Goal: Task Accomplishment & Management: Manage account settings

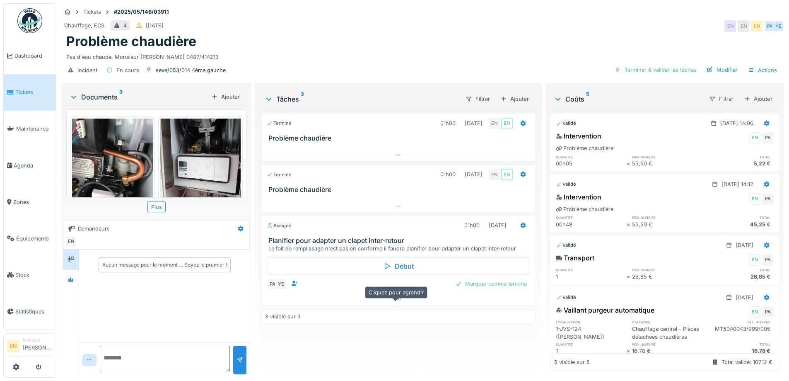
click at [339, 305] on div at bounding box center [398, 299] width 273 height 12
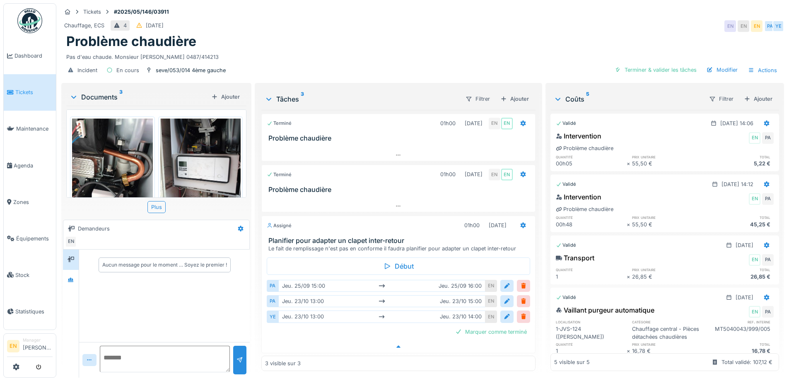
scroll to position [6, 0]
click at [74, 277] on icon at bounding box center [70, 279] width 7 height 5
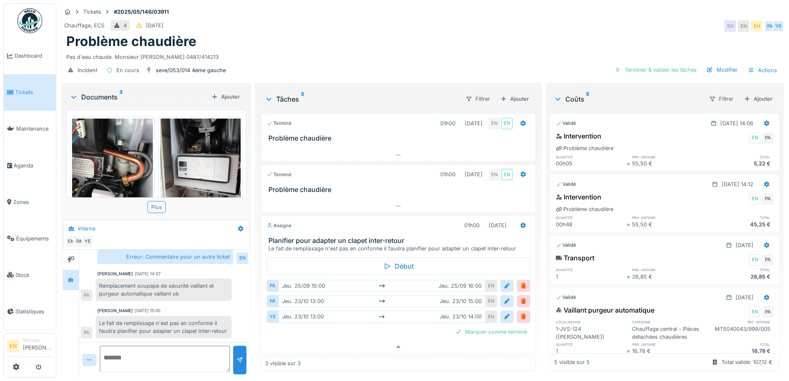
scroll to position [119, 0]
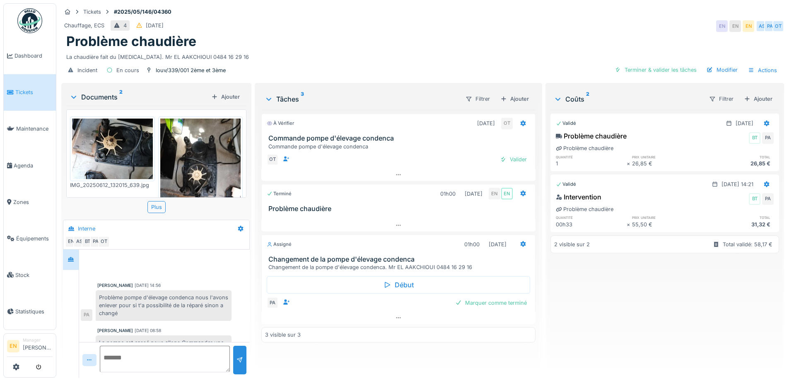
scroll to position [107, 0]
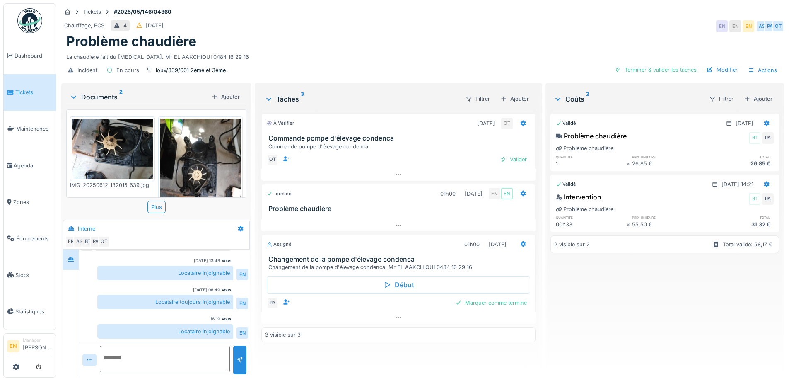
click at [535, 32] on div "Chauffage, ECS 4 31/05/2025 EN EN EN AS PA OT" at bounding box center [422, 26] width 723 height 15
click at [570, 31] on div "Chauffage, ECS 4 31/05/2025 EN EN EN AS PA OT" at bounding box center [422, 26] width 723 height 15
click at [397, 47] on div "Problème chaudière" at bounding box center [422, 42] width 713 height 16
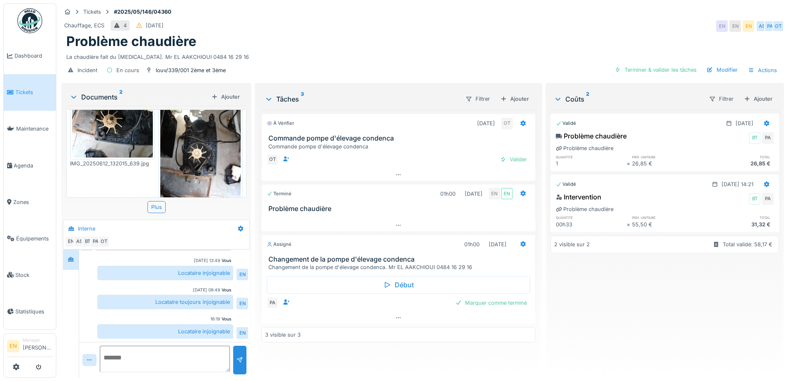
scroll to position [40, 0]
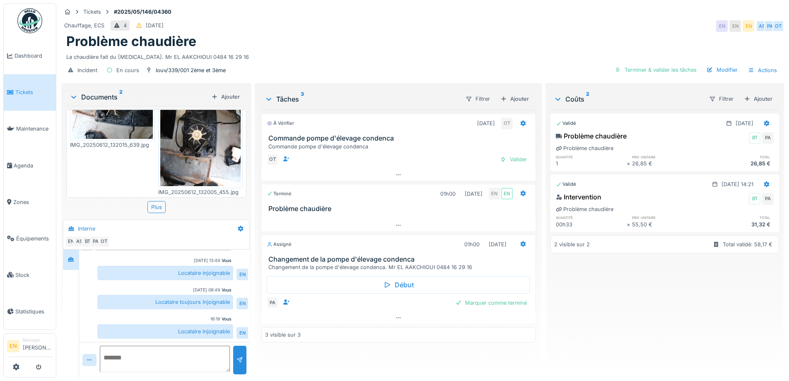
click at [387, 370] on div "À vérifier 04/09/2025 OT Commande pompe d'élevage condenca Commande pompe d'éle…" at bounding box center [398, 240] width 274 height 261
click at [417, 52] on div "La chaudière fait du bruit. Mr EL AAKCHIOUI 0484 16 29 16" at bounding box center [422, 55] width 713 height 11
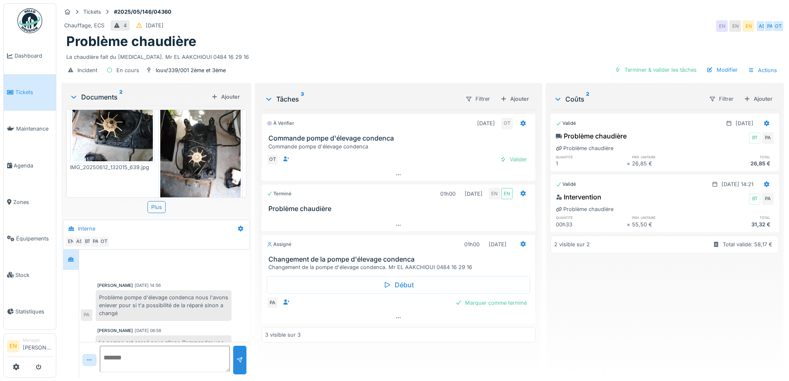
scroll to position [0, 0]
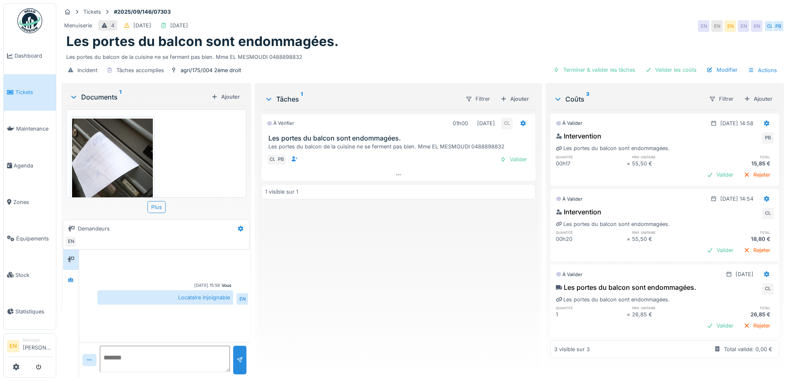
click at [296, 327] on div "À vérifier 01h00 29/09/2025 CL Les portes du balcon sont endommagées. Les porte…" at bounding box center [398, 240] width 274 height 261
click at [322, 311] on div "À vérifier 01h00 29/09/2025 CL Les portes du balcon sont endommagées. Les porte…" at bounding box center [398, 240] width 274 height 261
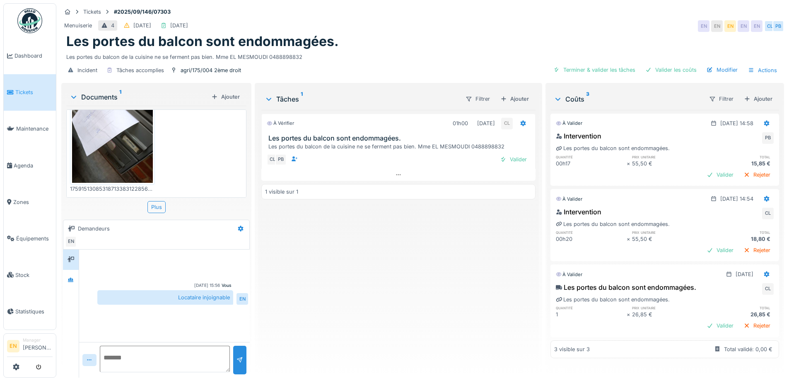
scroll to position [44, 0]
click at [426, 57] on div "Les portes du balcon de la cuisine ne se ferment pas bien. Mme EL MESMOUDI 0488…" at bounding box center [422, 55] width 713 height 11
click at [405, 61] on div "Les portes du balcon de la cuisine ne se ferment pas bien. Mme EL MESMOUDI 0488…" at bounding box center [422, 55] width 713 height 11
click at [391, 61] on div "Les portes du balcon de la cuisine ne se ferment pas bien. Mme EL MESMOUDI 0488…" at bounding box center [422, 55] width 713 height 11
click at [386, 269] on div "À vérifier 01h00 29/09/2025 CL Les portes du balcon sont endommagées. Les porte…" at bounding box center [398, 240] width 274 height 261
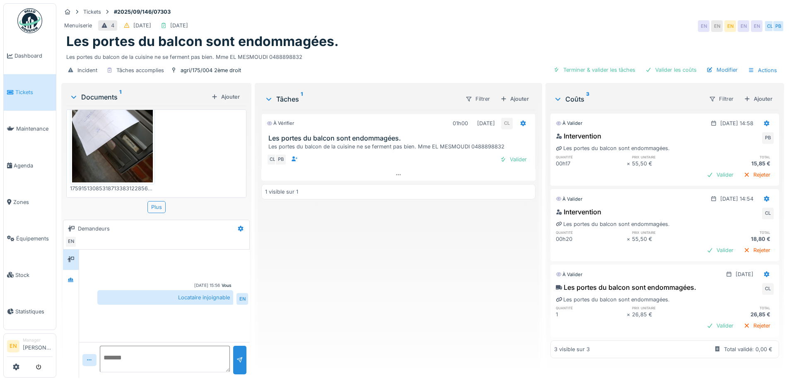
click at [418, 316] on div "À vérifier 01h00 29/09/2025 CL Les portes du balcon sont endommagées. Les porte…" at bounding box center [398, 240] width 274 height 261
click at [416, 314] on div "À vérifier 01h00 29/09/2025 CL Les portes du balcon sont endommagées. Les porte…" at bounding box center [398, 240] width 274 height 261
click at [375, 61] on div "Les portes du balcon de la cuisine ne se ferment pas bien. Mme EL MESMOUDI 0488…" at bounding box center [422, 55] width 713 height 11
click at [355, 315] on div "À vérifier 01h00 29/09/2025 CL Les portes du balcon sont endommagées. Les porte…" at bounding box center [398, 240] width 274 height 261
click at [332, 302] on div "À vérifier 01h00 29/09/2025 CL Les portes du balcon sont endommagées. Les porte…" at bounding box center [398, 240] width 274 height 261
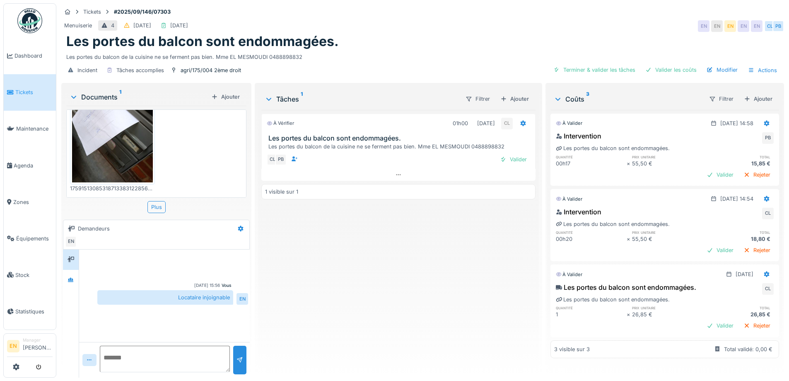
click at [435, 52] on div "Les portes du balcon de la cuisine ne se ferment pas bien. Mme EL MESMOUDI 0488…" at bounding box center [422, 55] width 713 height 11
click at [550, 29] on div "Menuiserie 4 22/09/2025 29/09/2025 EN EN EN EN EN CL PB" at bounding box center [422, 26] width 723 height 15
drag, startPoint x: 496, startPoint y: 266, endPoint x: 490, endPoint y: 220, distance: 45.9
click at [494, 265] on div "À vérifier 01h00 29/09/2025 CL Les portes du balcon sont endommagées. Les porte…" at bounding box center [398, 240] width 274 height 261
click at [520, 126] on icon at bounding box center [522, 123] width 5 height 6
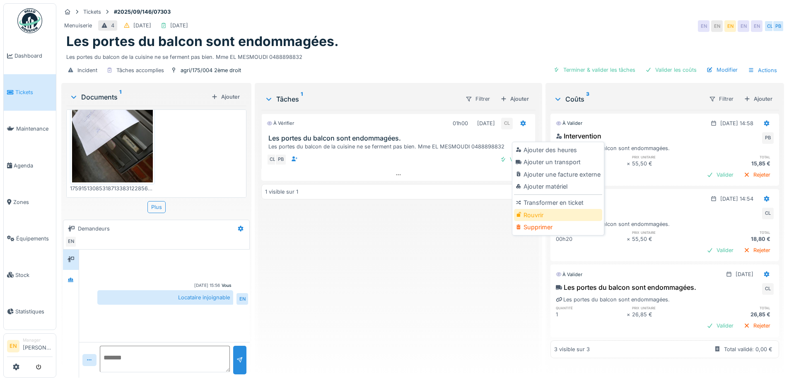
click at [528, 216] on div "Rouvrir" at bounding box center [558, 215] width 88 height 12
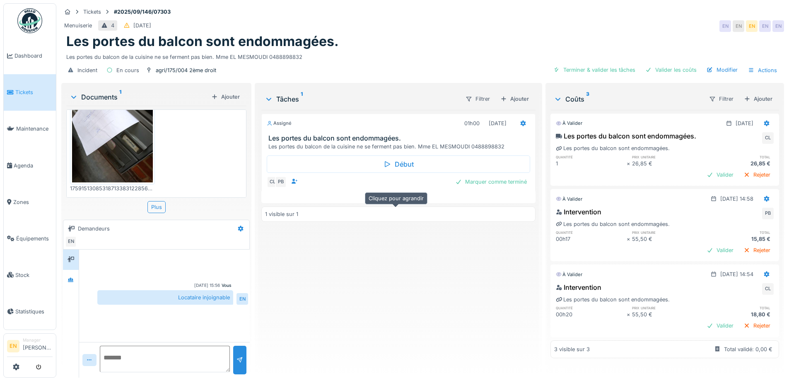
click at [397, 200] on icon at bounding box center [398, 196] width 7 height 5
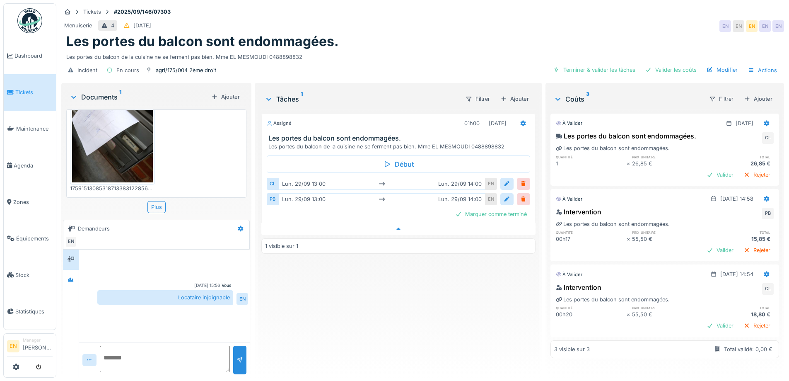
scroll to position [6, 0]
click at [523, 124] on div at bounding box center [523, 123] width 14 height 12
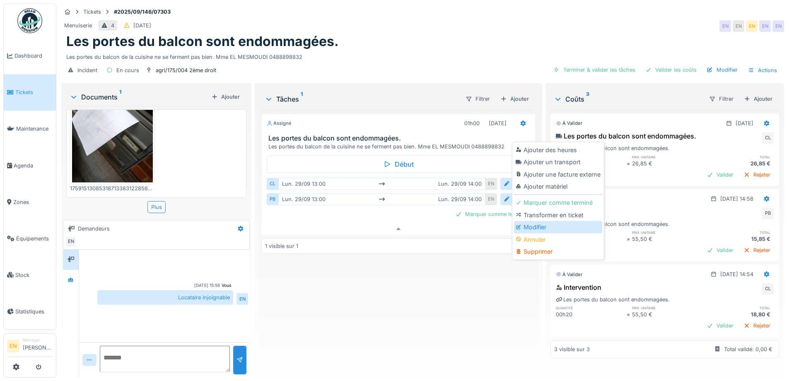
click at [537, 223] on div "Modifier" at bounding box center [558, 227] width 88 height 12
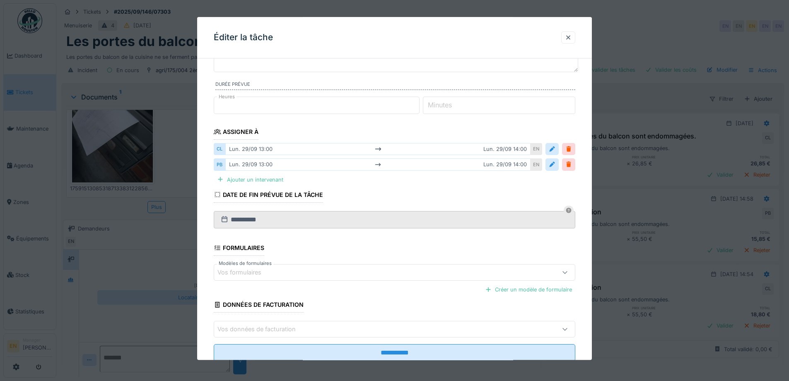
scroll to position [83, 0]
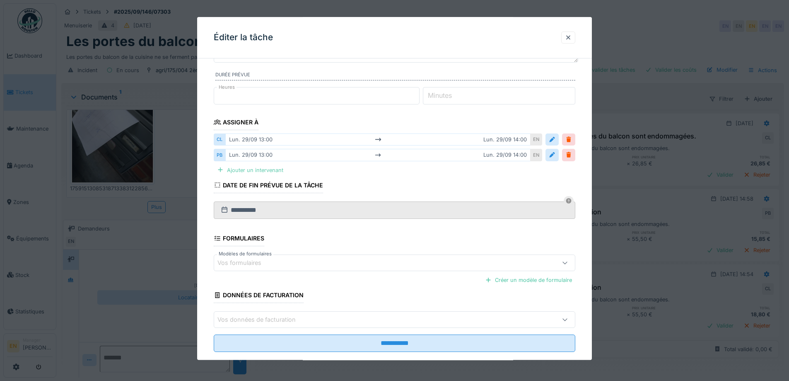
click at [255, 171] on div "Ajouter un intervenant" at bounding box center [250, 169] width 73 height 11
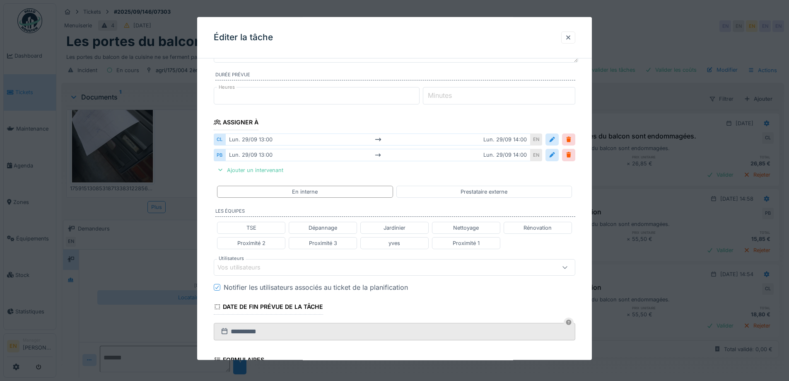
click at [267, 264] on div "Vos utilisateurs" at bounding box center [244, 267] width 55 height 9
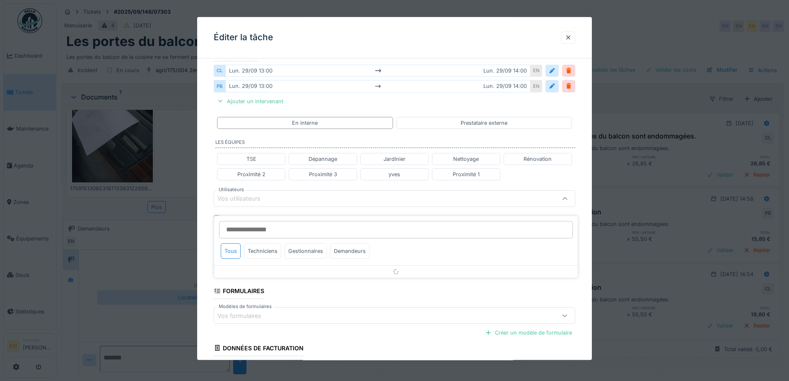
scroll to position [162, 0]
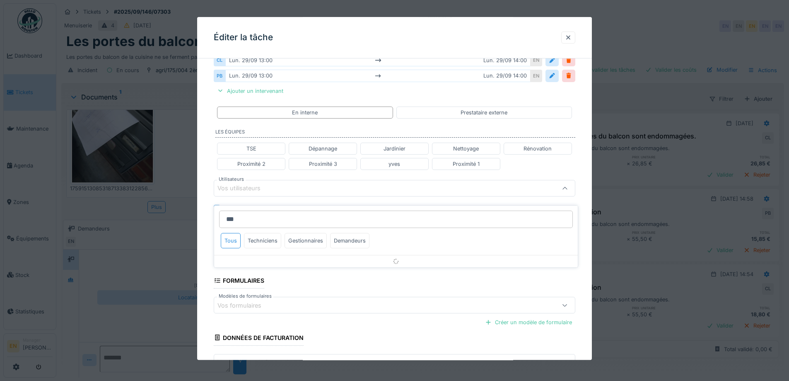
type input "****"
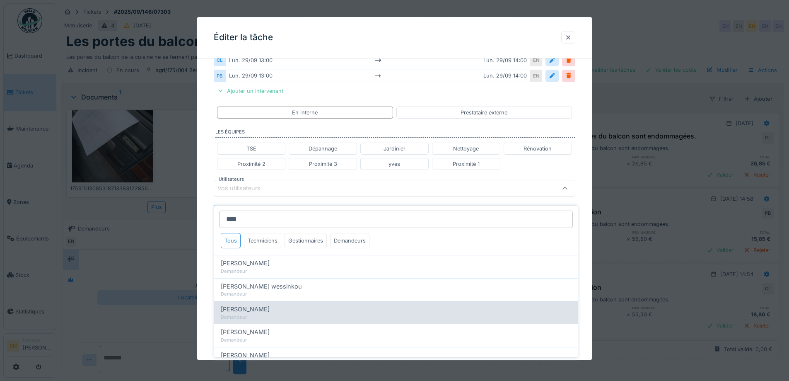
scroll to position [41, 0]
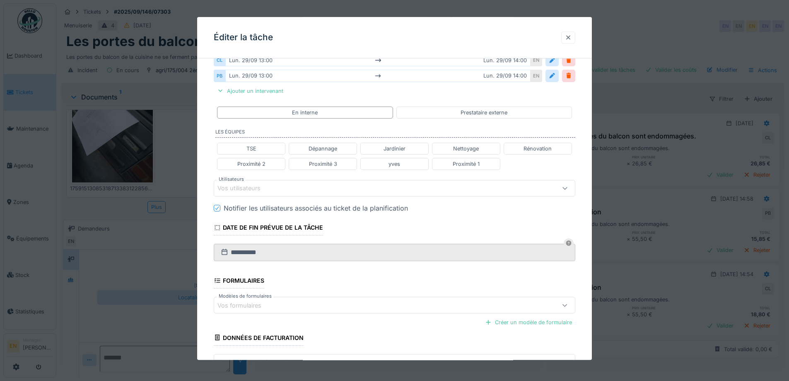
click at [571, 36] on div at bounding box center [568, 38] width 7 height 8
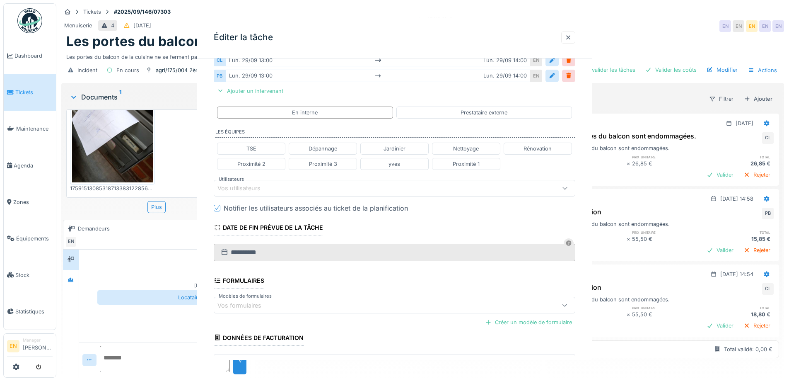
scroll to position [0, 0]
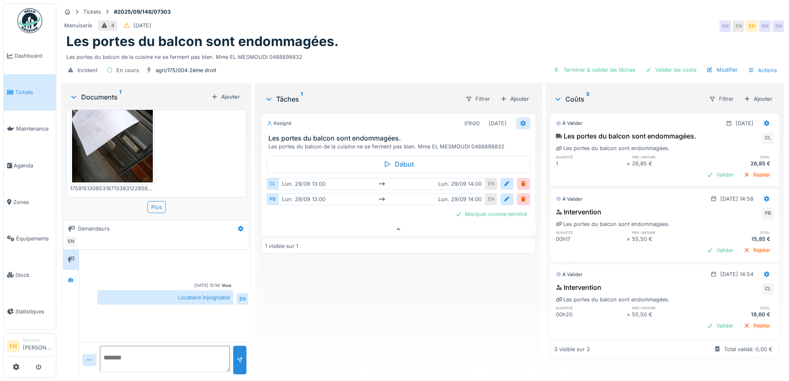
click at [520, 122] on div at bounding box center [523, 123] width 7 height 8
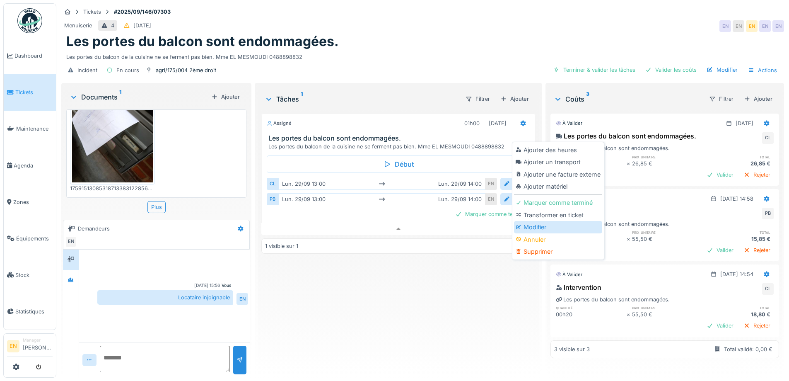
click at [528, 221] on div "Modifier" at bounding box center [558, 227] width 88 height 12
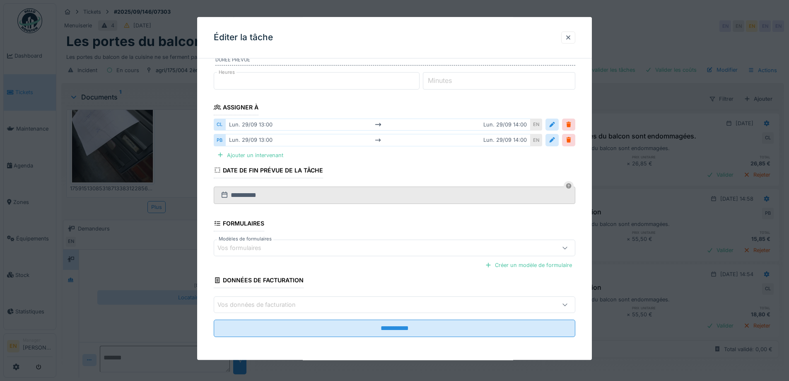
scroll to position [98, 0]
click at [258, 156] on div "Ajouter un intervenant" at bounding box center [250, 154] width 73 height 11
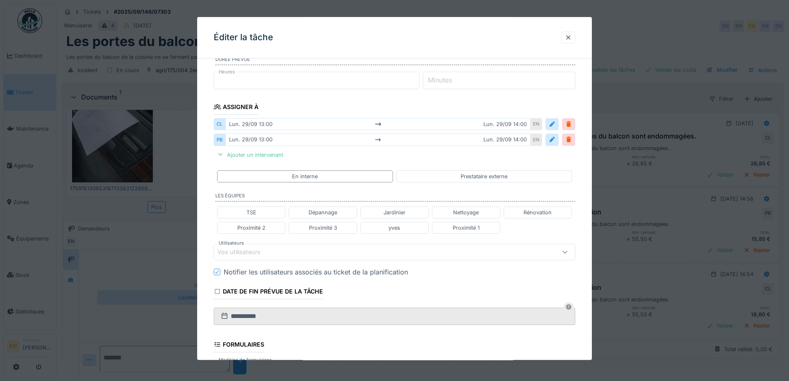
click at [285, 253] on div "Vos utilisateurs" at bounding box center [373, 251] width 312 height 9
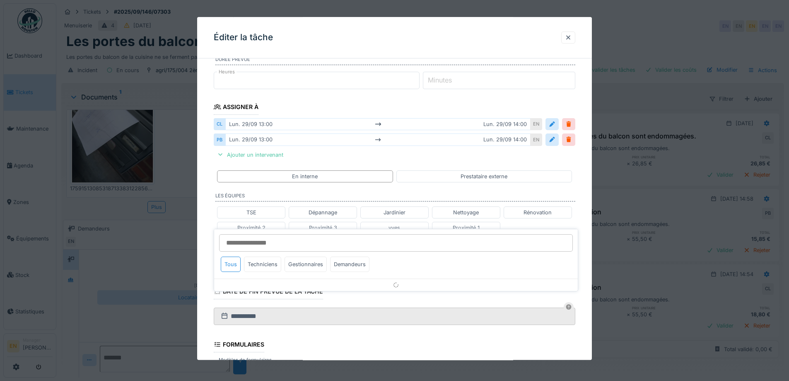
scroll to position [162, 0]
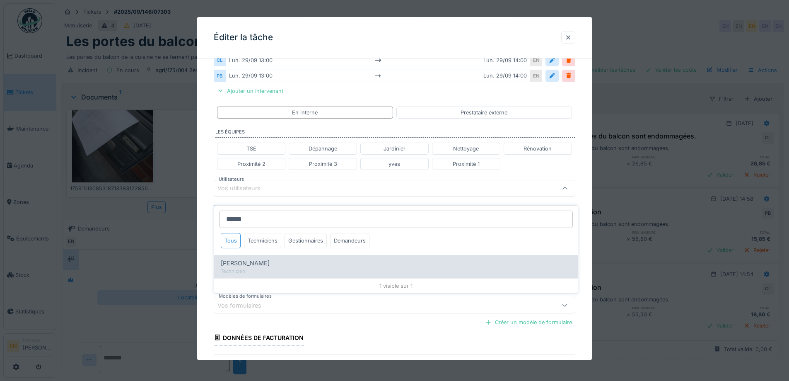
type input "******"
click at [268, 258] on div "Charef Lahmar" at bounding box center [396, 262] width 350 height 9
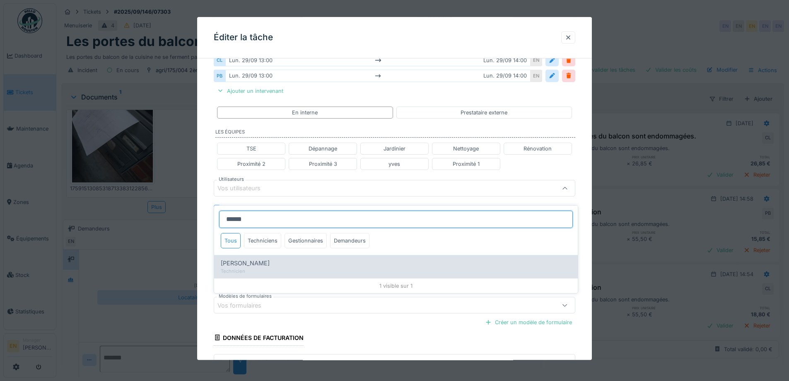
type input "****"
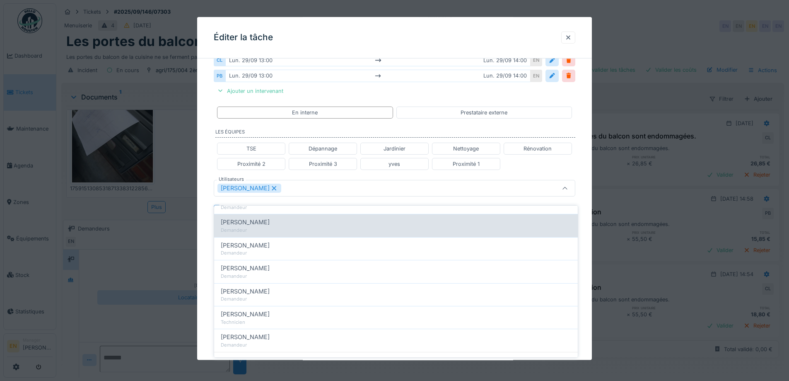
scroll to position [119, 0]
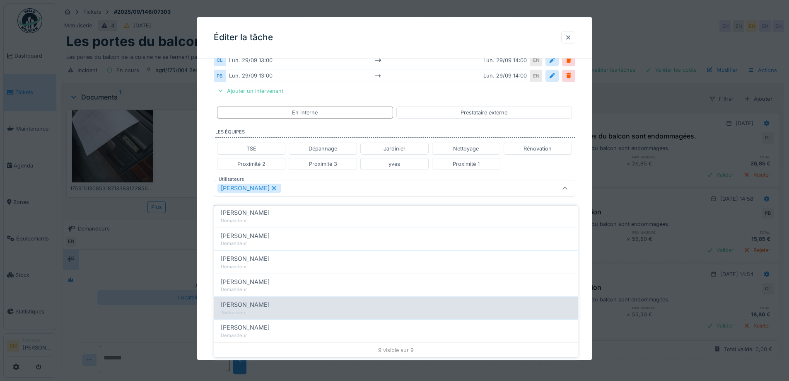
type input "****"
click at [219, 300] on div "Paul Baton Technicien" at bounding box center [396, 307] width 364 height 23
type input "*********"
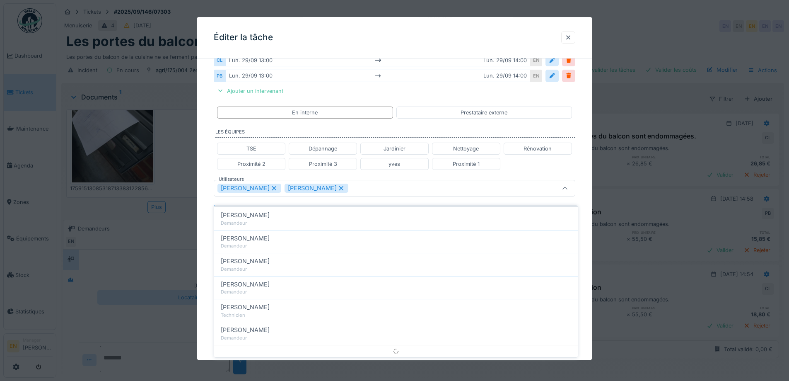
scroll to position [0, 0]
drag, startPoint x: 585, startPoint y: 267, endPoint x: 561, endPoint y: 266, distance: 24.0
click at [584, 267] on div "**********" at bounding box center [394, 176] width 395 height 547
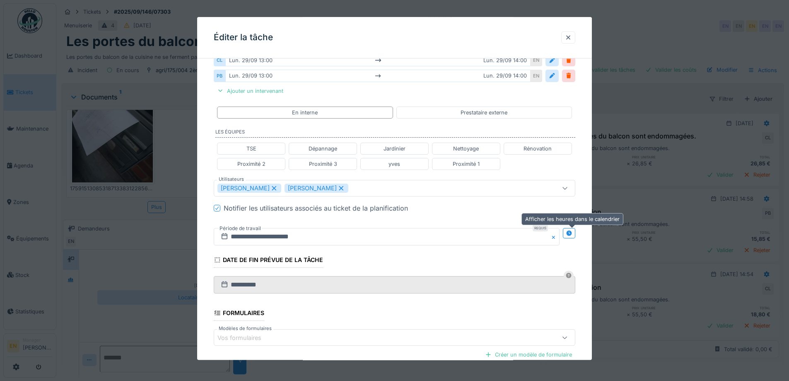
click at [571, 233] on icon at bounding box center [568, 232] width 5 height 5
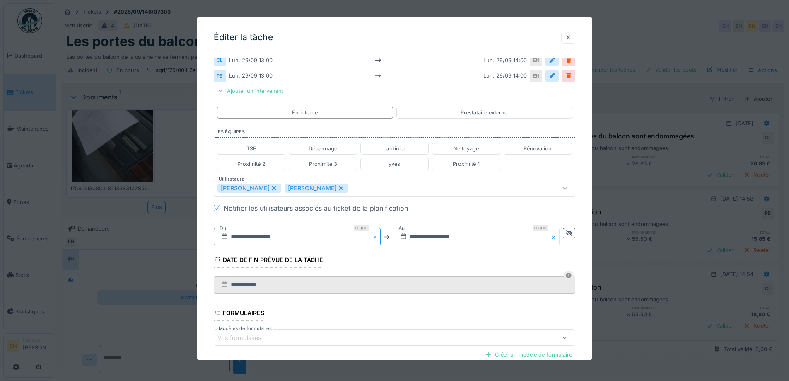
click at [270, 236] on input "**********" at bounding box center [297, 236] width 167 height 17
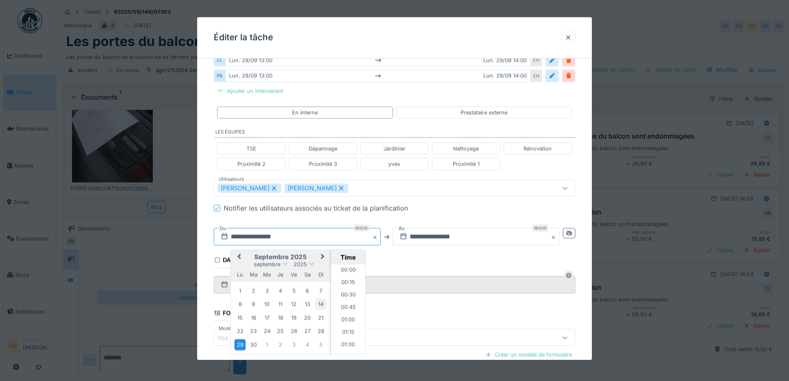
scroll to position [607, 0]
click at [323, 255] on span "Next Month" at bounding box center [323, 257] width 0 height 10
click at [295, 319] on div "17" at bounding box center [293, 317] width 11 height 11
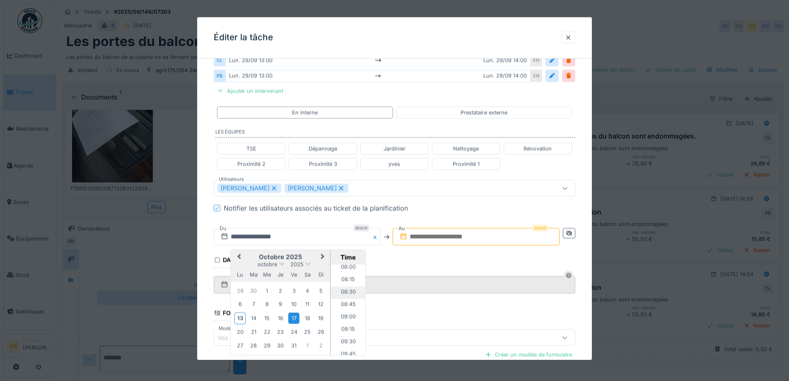
scroll to position [359, 0]
click at [344, 309] on li "08:00" at bounding box center [347, 309] width 35 height 12
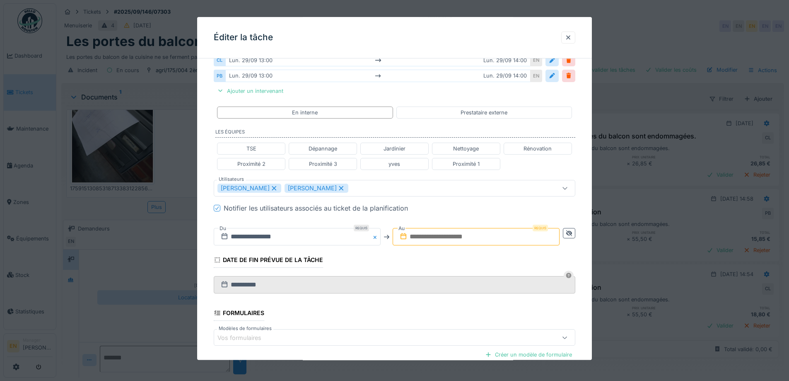
click at [444, 236] on input "text" at bounding box center [476, 236] width 167 height 17
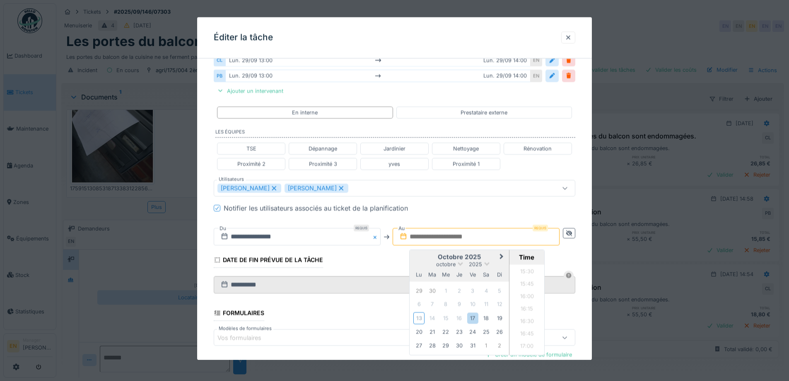
scroll to position [762, 0]
click at [475, 319] on div "17" at bounding box center [472, 317] width 11 height 11
click at [529, 285] on li "09:00" at bounding box center [526, 287] width 35 height 12
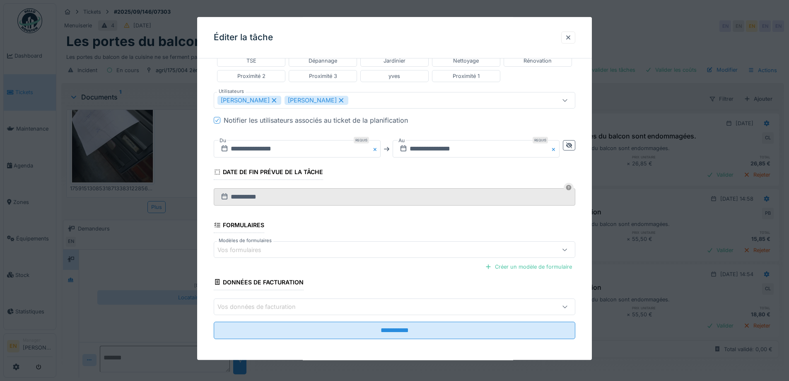
scroll to position [252, 0]
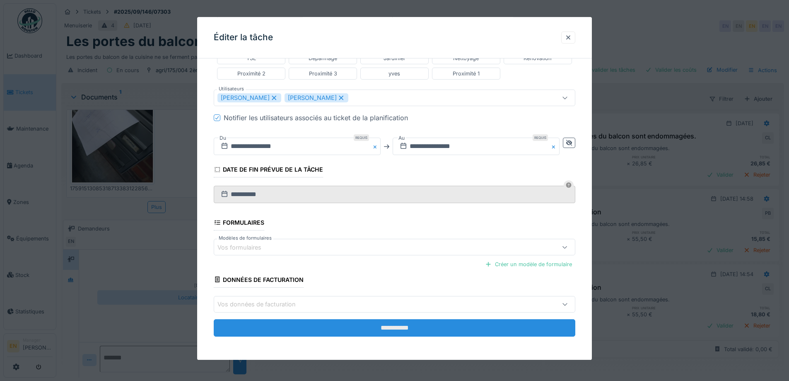
click at [395, 326] on input "**********" at bounding box center [394, 327] width 361 height 17
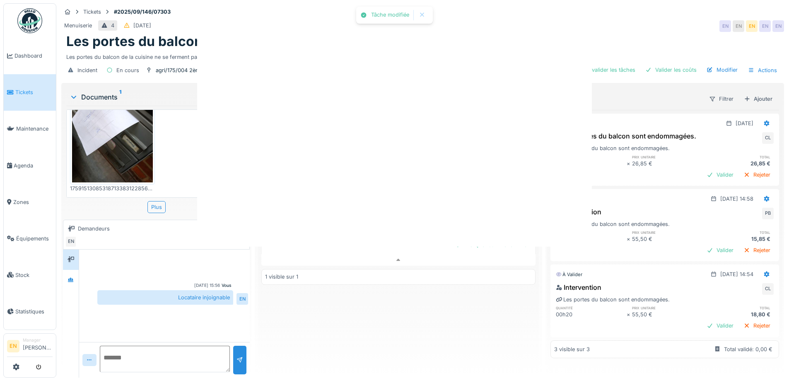
scroll to position [0, 0]
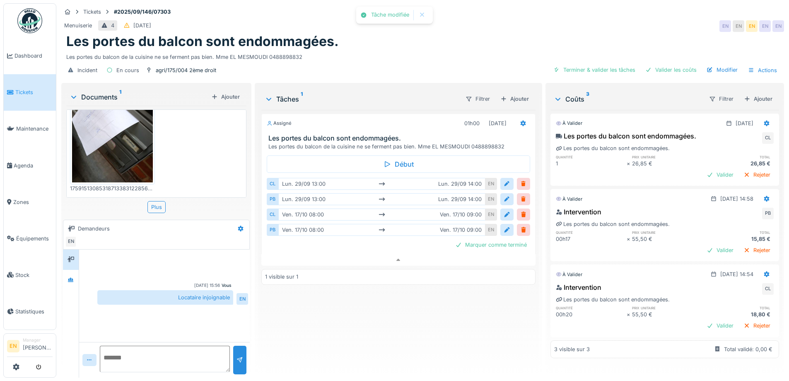
click at [396, 328] on div "Assigné 01h00 17/10/2025 Les portes du balcon sont endommagées. Les portes du b…" at bounding box center [398, 240] width 274 height 261
click at [396, 339] on div "Assigné 01h00 17/10/2025 Les portes du balcon sont endommagées. Les portes du b…" at bounding box center [398, 240] width 274 height 261
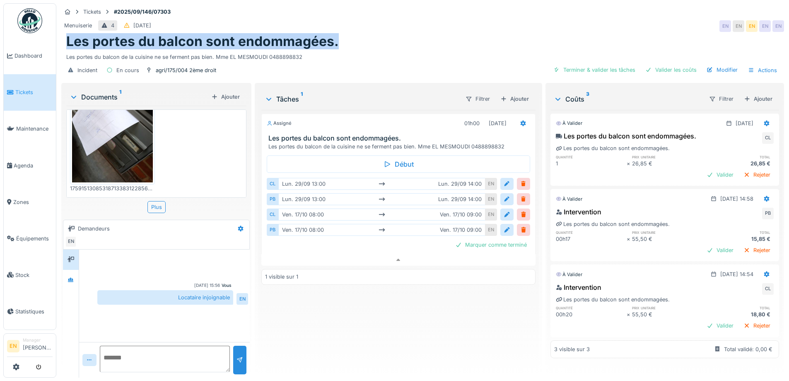
click at [529, 26] on div "Tickets #2025/09/146/07303 Menuiserie 4 22/09/2025 EN EN EN EN EN Les portes du…" at bounding box center [423, 42] width 726 height 78
click at [590, 34] on div "Les portes du balcon sont endommagées." at bounding box center [422, 42] width 713 height 16
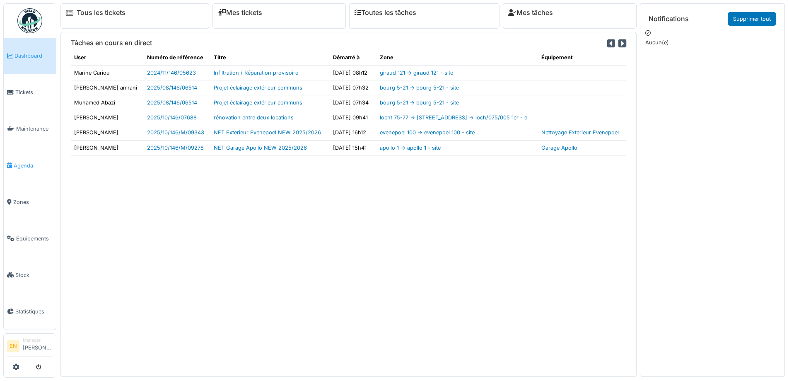
click at [19, 163] on span "Agenda" at bounding box center [33, 165] width 39 height 8
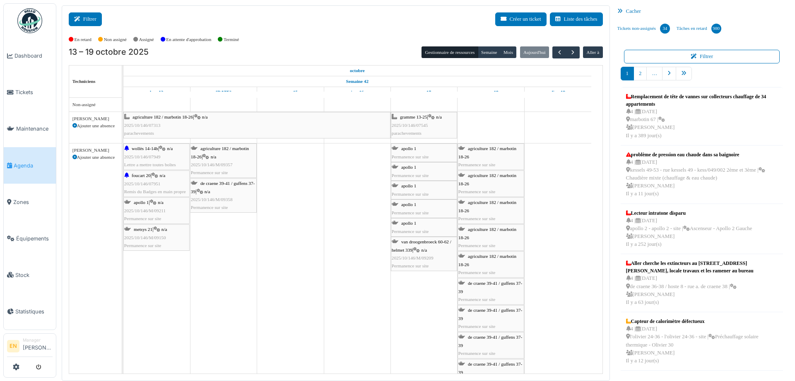
click at [89, 21] on button "Filtrer" at bounding box center [85, 19] width 33 height 14
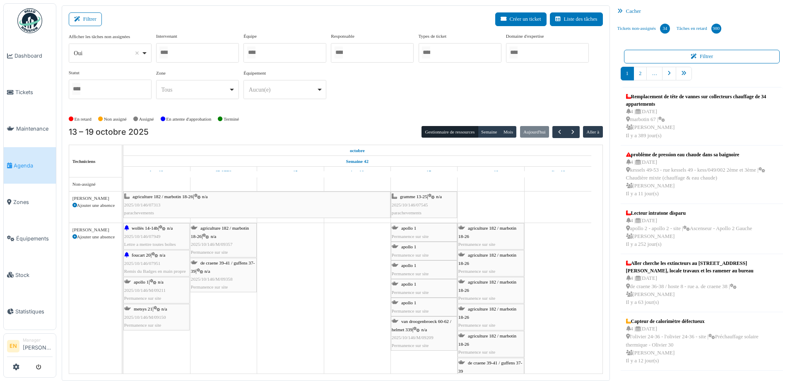
click at [147, 53] on div "Oui Remove item" at bounding box center [110, 53] width 76 height 12
select select "**"
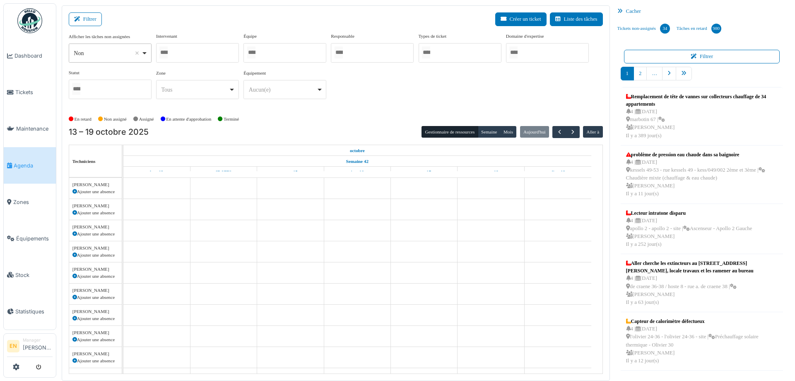
click at [197, 55] on div at bounding box center [197, 52] width 83 height 19
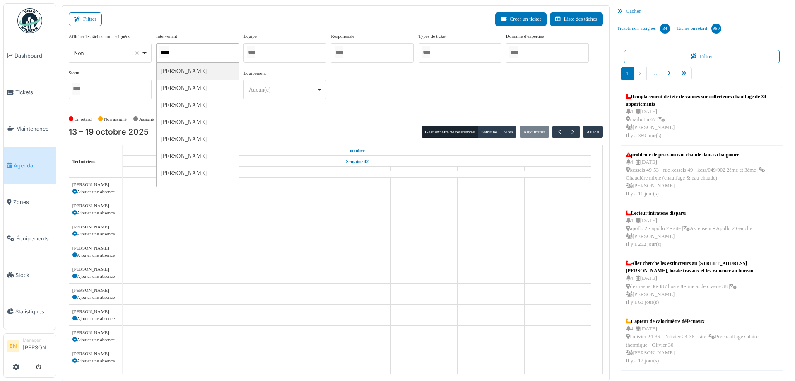
type input "******"
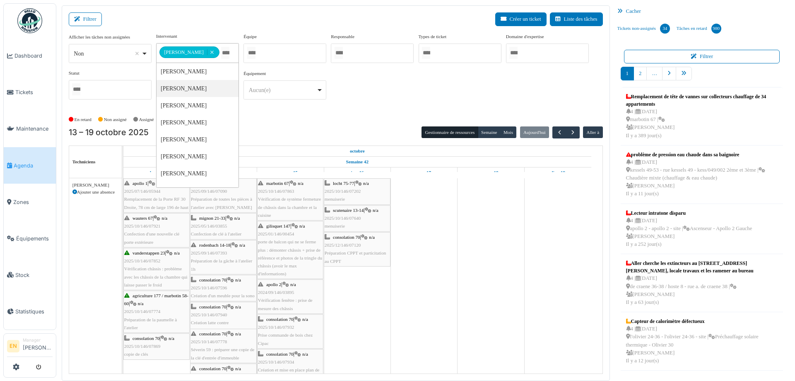
click at [383, 106] on div "**********" at bounding box center [336, 69] width 534 height 73
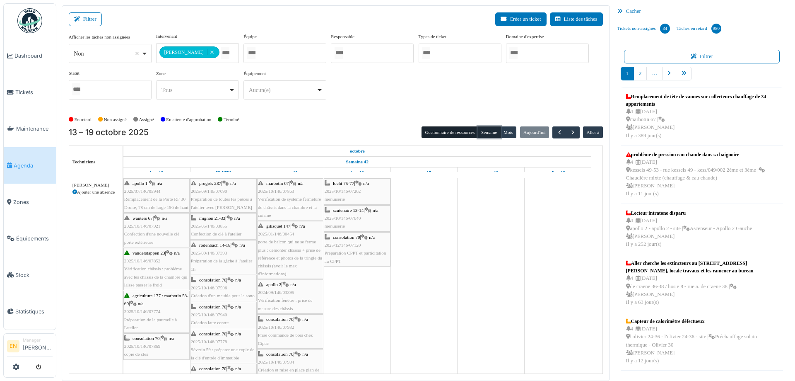
click at [490, 132] on button "Semaine" at bounding box center [489, 132] width 23 height 12
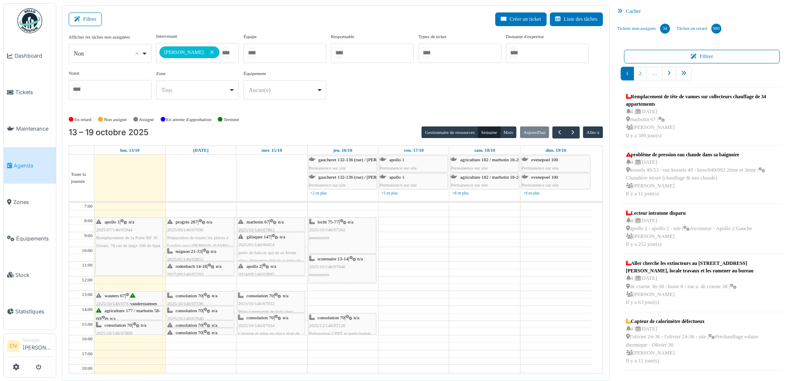
click at [499, 99] on div "**********" at bounding box center [336, 69] width 534 height 73
click at [378, 117] on div "En retard Non assigné Assigné En attente d'approbation Terminé" at bounding box center [336, 120] width 534 height 14
click at [382, 120] on div "En retard Non assigné Assigné En attente d'approbation Terminé" at bounding box center [336, 120] width 534 height 14
click at [381, 119] on div "En retard Non assigné Assigné En attente d'approbation Terminé" at bounding box center [336, 120] width 534 height 14
click at [378, 111] on div "**********" at bounding box center [336, 73] width 534 height 80
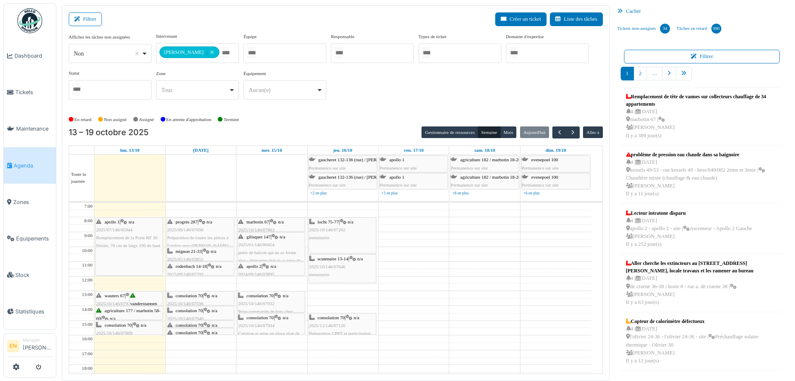
click at [369, 109] on div "**********" at bounding box center [336, 73] width 534 height 80
click at [367, 108] on div "**********" at bounding box center [336, 73] width 534 height 80
click at [372, 120] on div "En retard Non assigné Assigné En attente d'approbation Terminé" at bounding box center [336, 120] width 534 height 14
click at [569, 135] on span "button" at bounding box center [572, 132] width 7 height 7
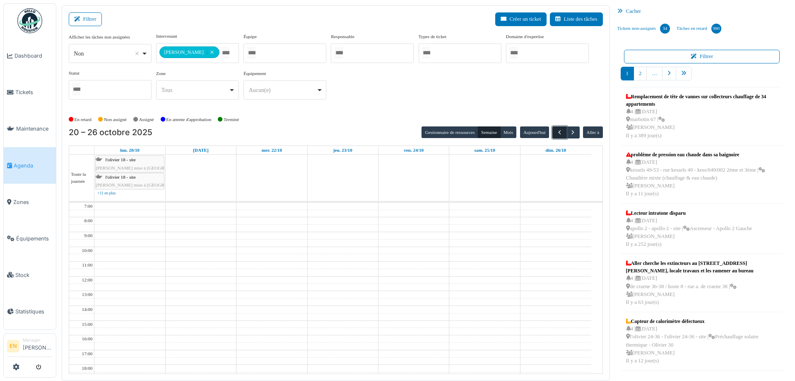
click at [556, 135] on span "button" at bounding box center [559, 132] width 7 height 7
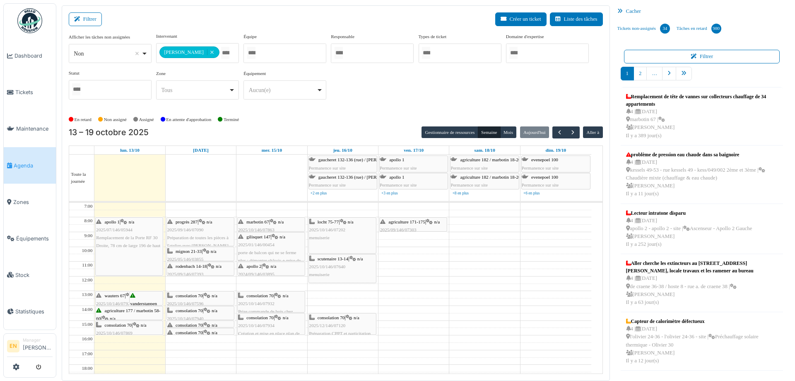
click at [481, 93] on div "**********" at bounding box center [336, 69] width 534 height 73
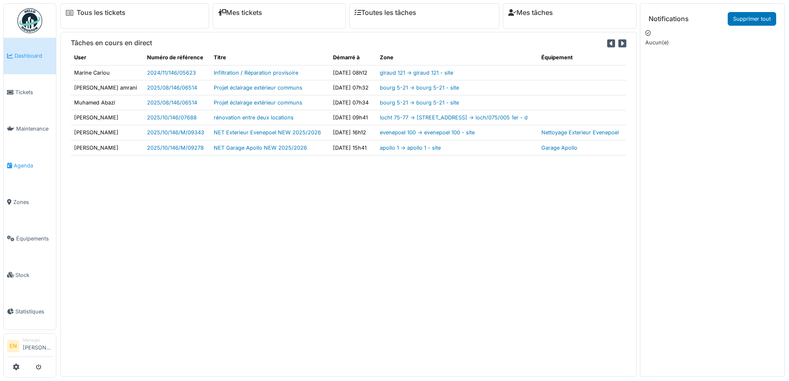
click at [27, 164] on span "Agenda" at bounding box center [33, 165] width 39 height 8
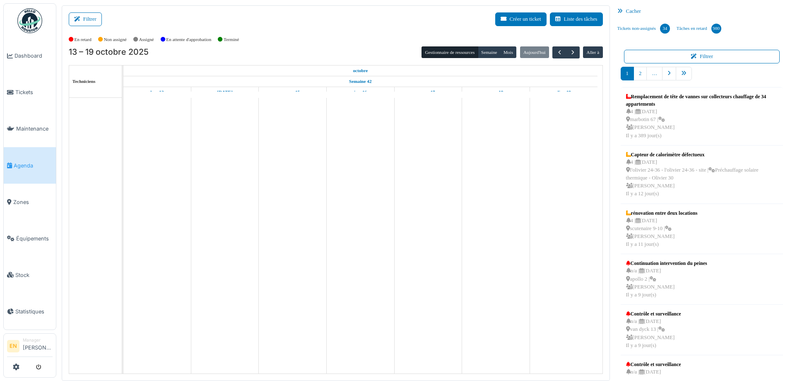
click at [93, 18] on button "Filtrer" at bounding box center [85, 19] width 33 height 14
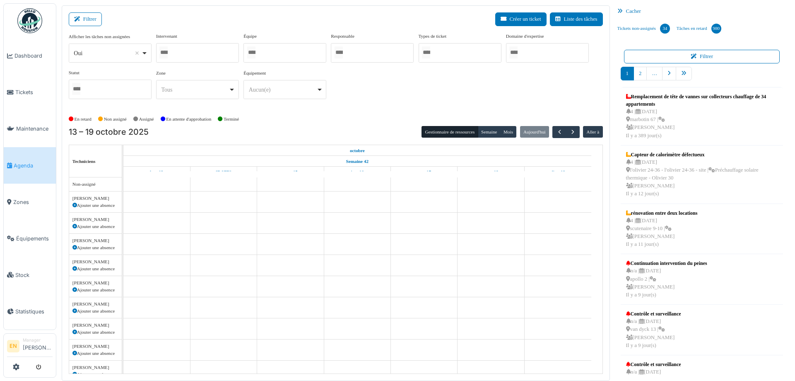
click at [143, 55] on div "Oui Remove item" at bounding box center [110, 53] width 76 height 12
select select "**"
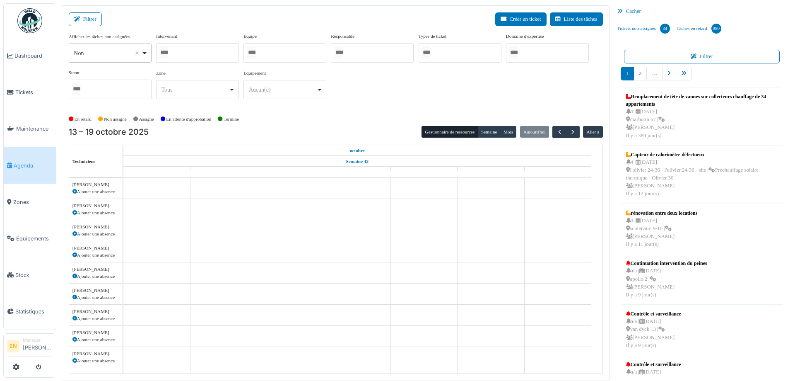
click at [196, 46] on div at bounding box center [197, 52] width 83 height 19
type input "****"
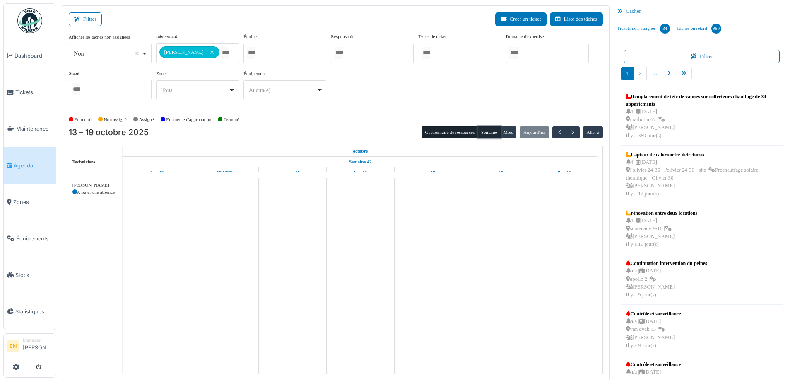
click at [482, 133] on button "Semaine" at bounding box center [489, 132] width 23 height 12
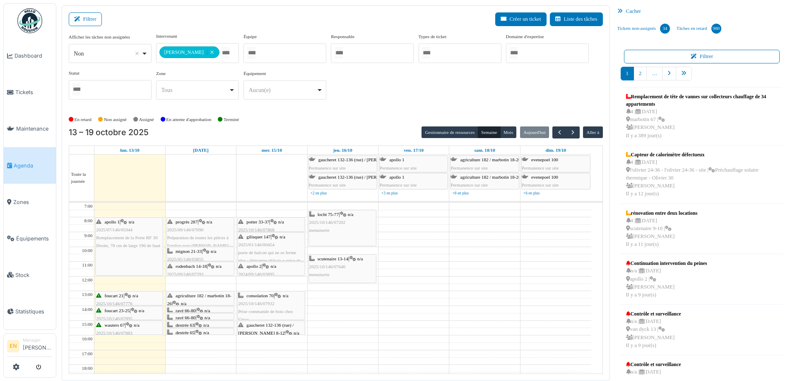
click at [394, 95] on div "**********" at bounding box center [336, 69] width 534 height 73
click at [414, 106] on div "**********" at bounding box center [336, 69] width 534 height 73
click at [405, 104] on div "**********" at bounding box center [336, 69] width 534 height 73
click at [387, 110] on div "**********" at bounding box center [336, 73] width 534 height 80
click at [559, 92] on div "**********" at bounding box center [336, 69] width 534 height 73
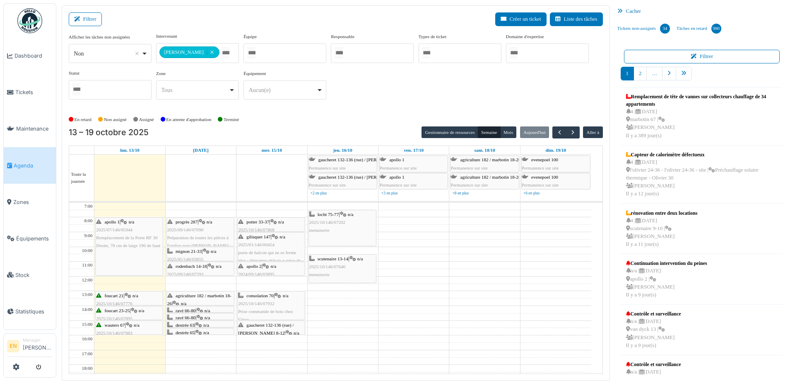
click at [501, 75] on div "**********" at bounding box center [336, 69] width 534 height 73
click at [569, 132] on span "button" at bounding box center [572, 132] width 7 height 7
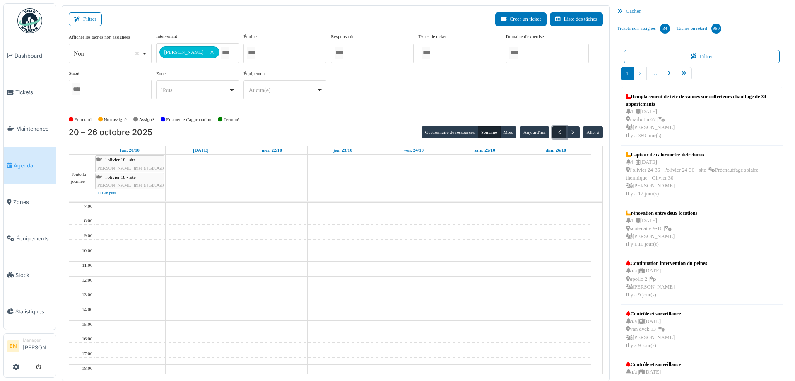
click at [556, 134] on span "button" at bounding box center [559, 132] width 7 height 7
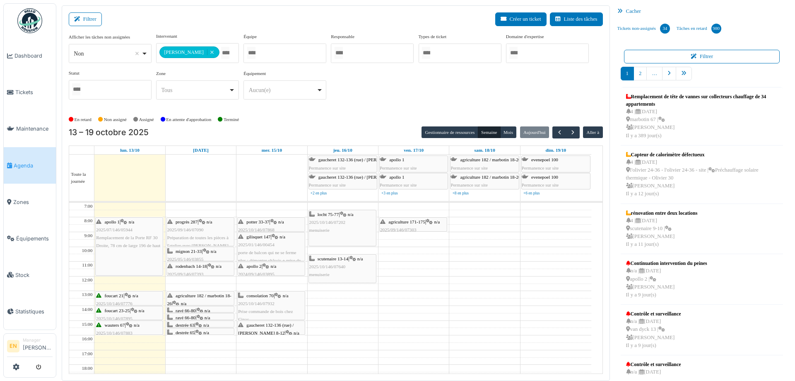
click at [368, 119] on div "En retard Non assigné Assigné En attente d'approbation Terminé" at bounding box center [336, 120] width 534 height 14
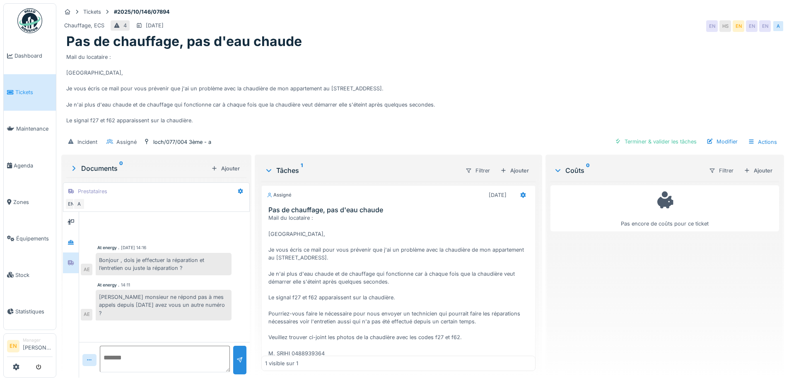
scroll to position [6, 0]
click at [428, 51] on div "Mail du locataire : [GEOGRAPHIC_DATA], Je vous écris ce mail pour vous prévenir…" at bounding box center [422, 91] width 713 height 83
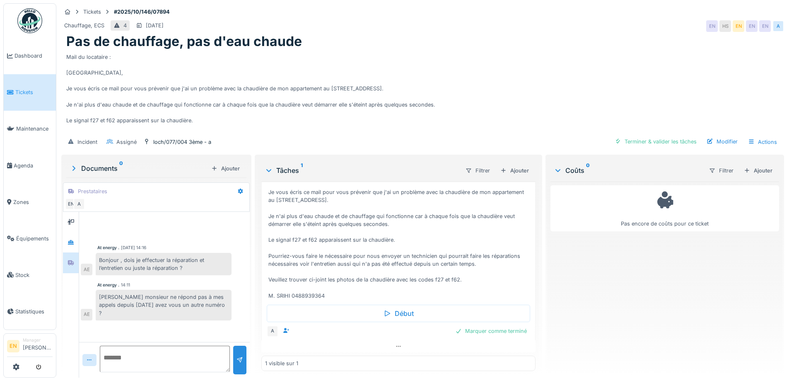
click at [428, 80] on div "Mail du locataire : [GEOGRAPHIC_DATA], Je vous écris ce mail pour vous prévenir…" at bounding box center [422, 91] width 713 height 83
click at [436, 86] on div "Mail du locataire : [GEOGRAPHIC_DATA], Je vous écris ce mail pour vous prévenir…" at bounding box center [422, 91] width 713 height 83
click at [454, 82] on div "Mail du locataire : [GEOGRAPHIC_DATA], Je vous écris ce mail pour vous prévenir…" at bounding box center [422, 91] width 713 height 83
click at [484, 67] on div "Mail du locataire : [GEOGRAPHIC_DATA], Je vous écris ce mail pour vous prévenir…" at bounding box center [422, 91] width 713 height 83
click at [151, 354] on textarea at bounding box center [165, 358] width 130 height 26
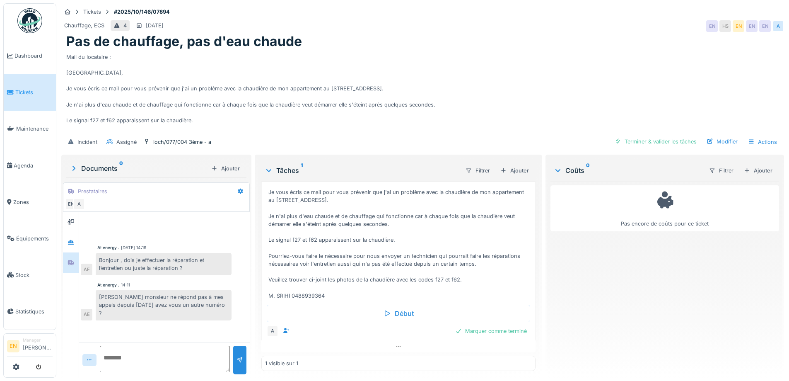
paste textarea "**********"
click at [124, 351] on textarea "**********" at bounding box center [165, 358] width 130 height 26
click at [122, 351] on textarea "**********" at bounding box center [165, 358] width 130 height 26
click at [132, 351] on textarea "**********" at bounding box center [165, 358] width 130 height 26
click at [142, 352] on textarea "**********" at bounding box center [165, 358] width 130 height 26
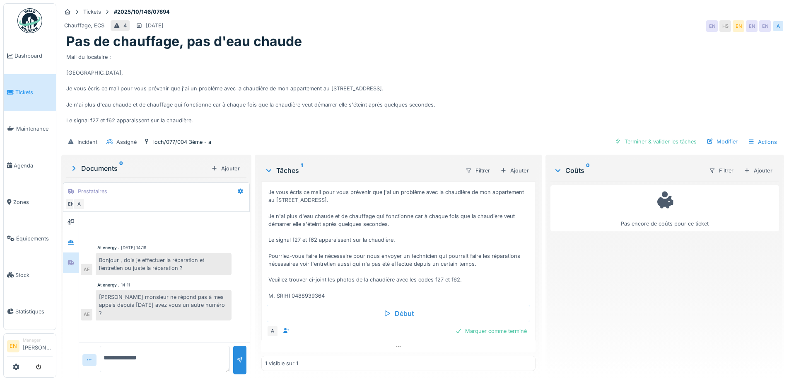
click at [165, 354] on textarea "**********" at bounding box center [165, 358] width 130 height 26
click at [105, 350] on textarea "**********" at bounding box center [165, 358] width 130 height 26
type textarea "**********"
click at [238, 356] on div at bounding box center [239, 360] width 7 height 8
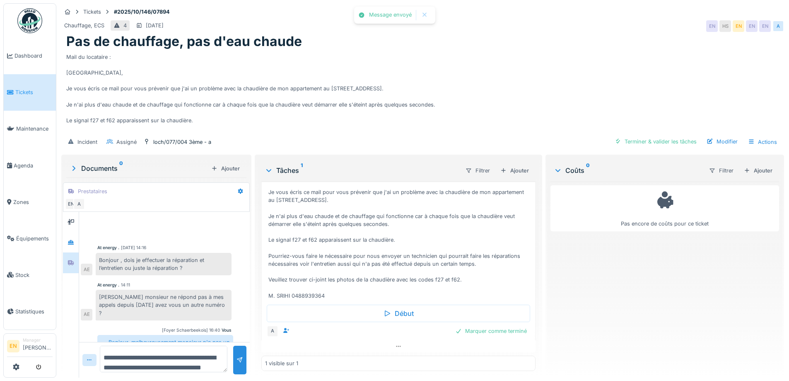
scroll to position [11, 0]
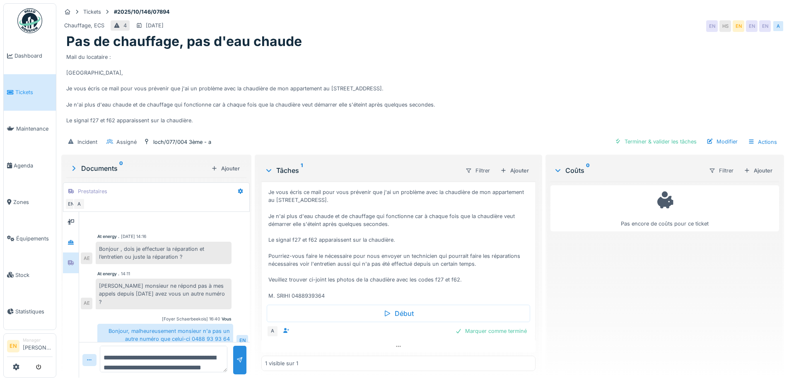
click at [190, 352] on textarea "**********" at bounding box center [164, 358] width 128 height 26
type textarea "**********"
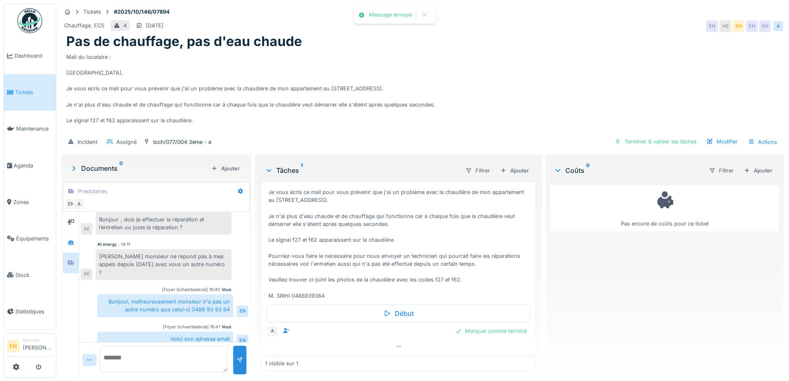
paste textarea "**********"
type textarea "**********"
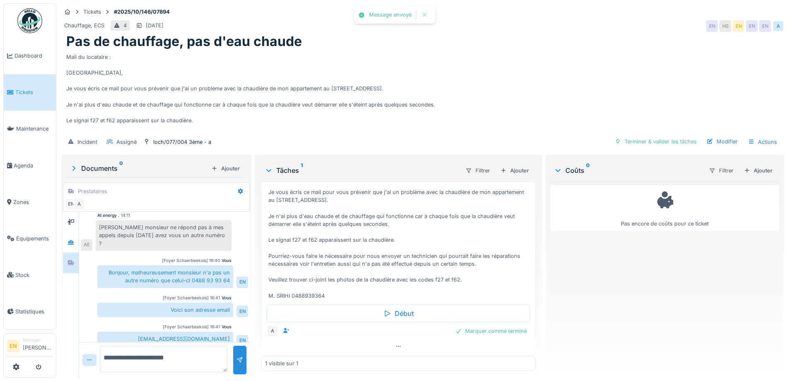
click at [505, 69] on div "Mail du locataire : [GEOGRAPHIC_DATA], Je vous écris ce mail pour vous prévenir…" at bounding box center [422, 91] width 713 height 83
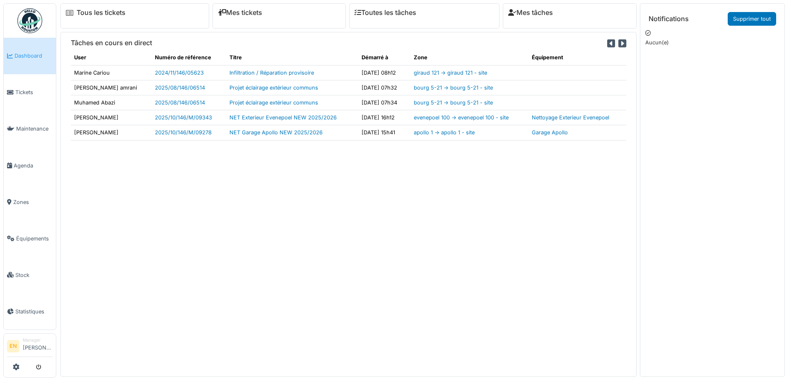
click at [391, 267] on div "Tâches en cours en direct User Numéro de référence Titre Démarré à Zone Équipem…" at bounding box center [348, 204] width 576 height 344
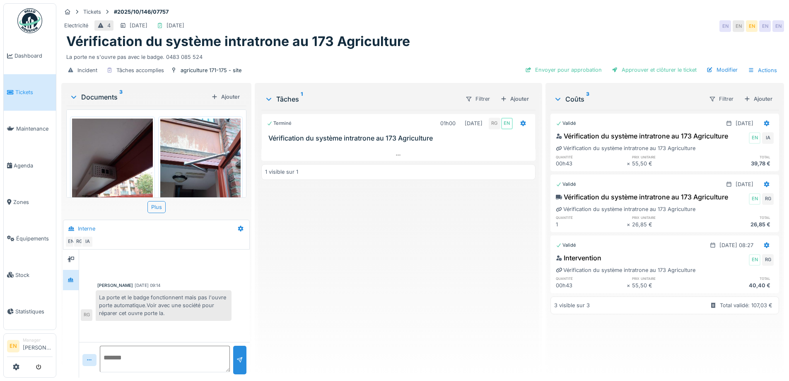
click at [361, 265] on div "Terminé 01h00 [DATE] RG EN Vérification du système intratrone au 173 Agricultur…" at bounding box center [398, 240] width 274 height 261
click at [388, 277] on div "Terminé 01h00 09/10/2025 RG EN Vérification du système intratrone au 173 Agricu…" at bounding box center [398, 240] width 274 height 261
click at [344, 303] on div "Terminé 01h00 09/10/2025 RG EN Vérification du système intratrone au 173 Agricu…" at bounding box center [398, 240] width 274 height 261
click at [335, 310] on div "Terminé 01h00 09/10/2025 RG EN Vérification du système intratrone au 173 Agricu…" at bounding box center [398, 240] width 274 height 261
click at [332, 280] on div "Terminé 01h00 09/10/2025 RG EN Vérification du système intratrone au 173 Agricu…" at bounding box center [398, 240] width 274 height 261
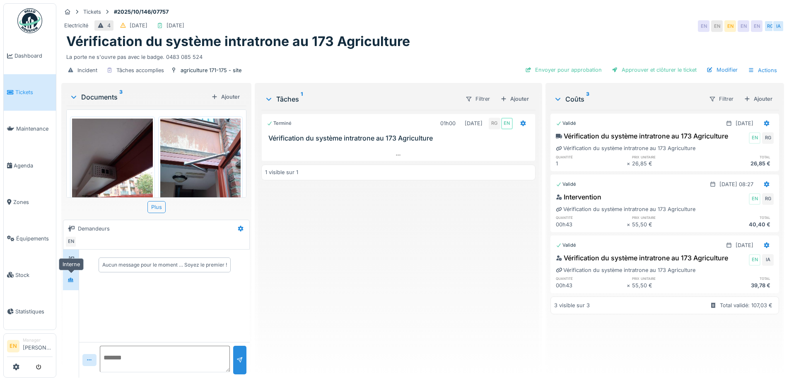
click at [74, 282] on div at bounding box center [70, 280] width 7 height 8
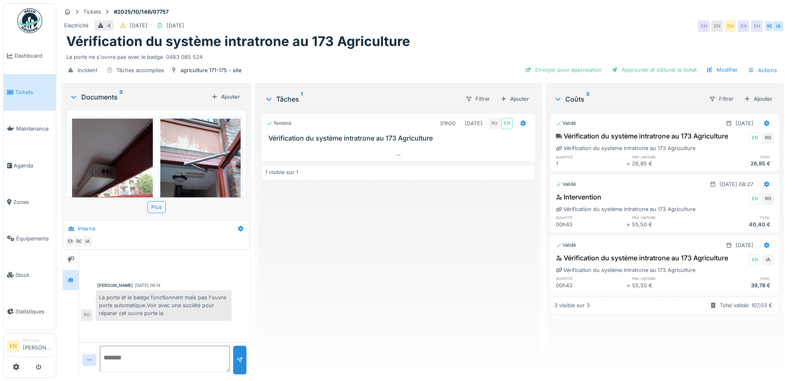
click at [318, 305] on div "Terminé 01h00 [DATE] RG EN Vérification du système intratrone au 173 Agricultur…" at bounding box center [398, 240] width 274 height 261
click at [407, 315] on div "Terminé 01h00 [DATE] RG EN Vérification du système intratrone au 173 Agricultur…" at bounding box center [398, 240] width 274 height 261
click at [302, 335] on div "Terminé 01h00 [DATE] RG EN Vérification du système intratrone au 173 Agricultur…" at bounding box center [398, 240] width 274 height 261
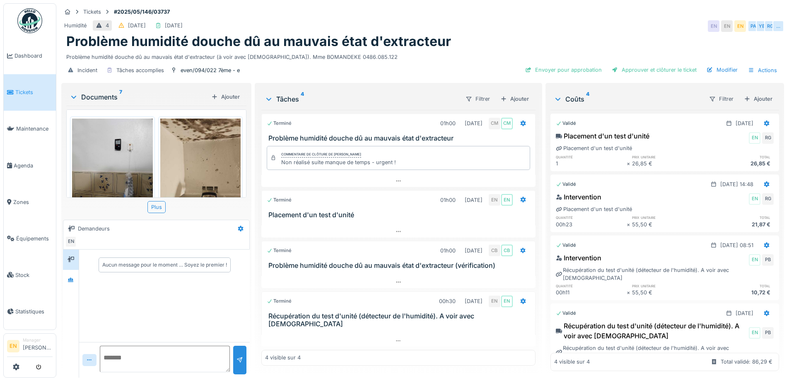
scroll to position [6, 0]
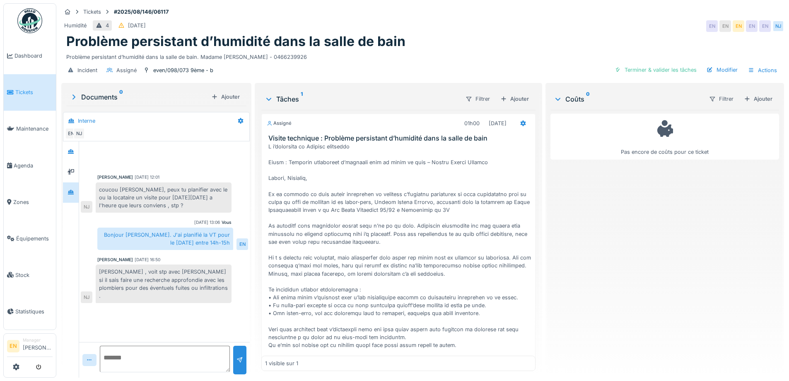
click at [162, 306] on div "[PERSON_NAME] [DATE] 12:01 coucou [PERSON_NAME], peux tu planifier avec le ou l…" at bounding box center [164, 241] width 171 height 200
click at [645, 8] on div "Tickets #2025/08/146/06117" at bounding box center [422, 12] width 723 height 10
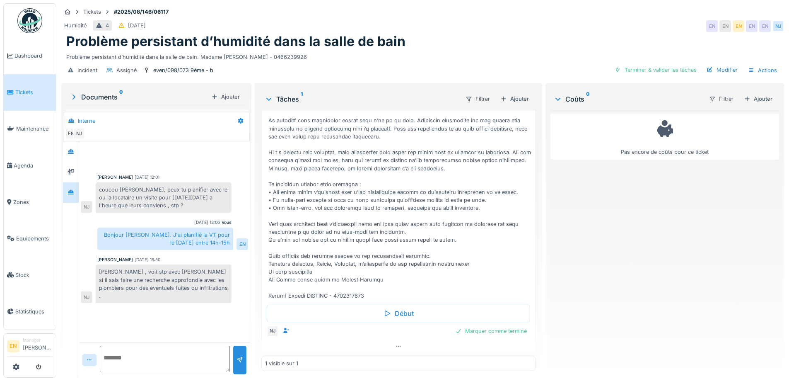
scroll to position [6, 0]
click at [395, 343] on icon at bounding box center [398, 345] width 7 height 5
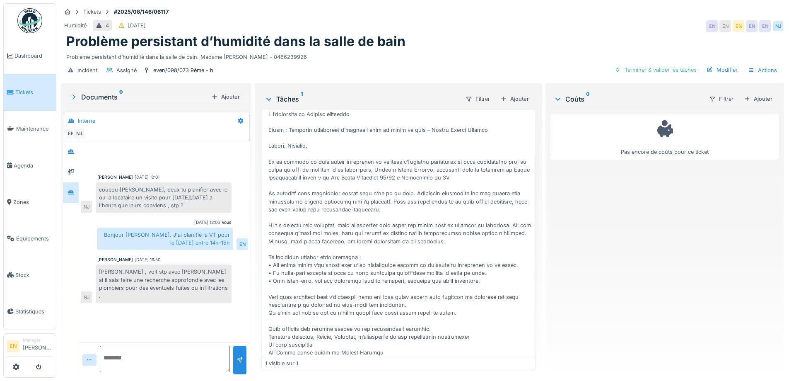
scroll to position [0, 0]
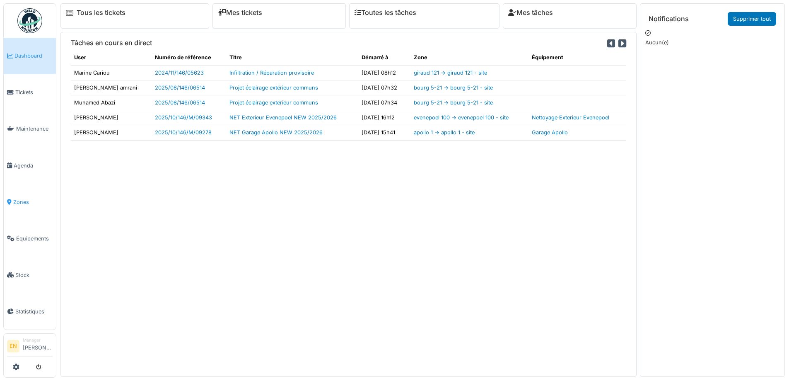
click at [27, 200] on span "Zones" at bounding box center [32, 202] width 39 height 8
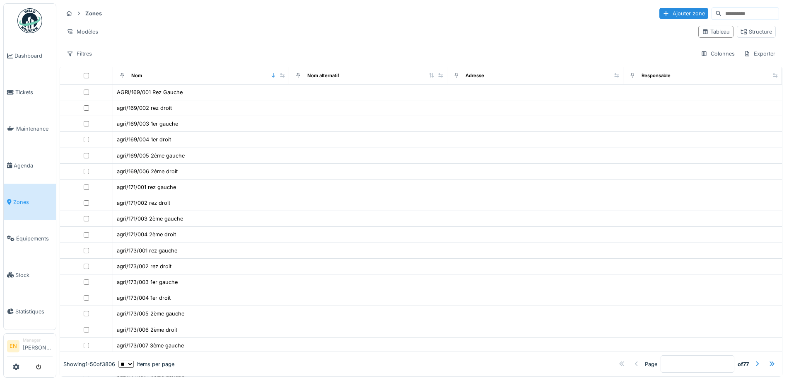
click at [721, 12] on input at bounding box center [749, 14] width 57 height 12
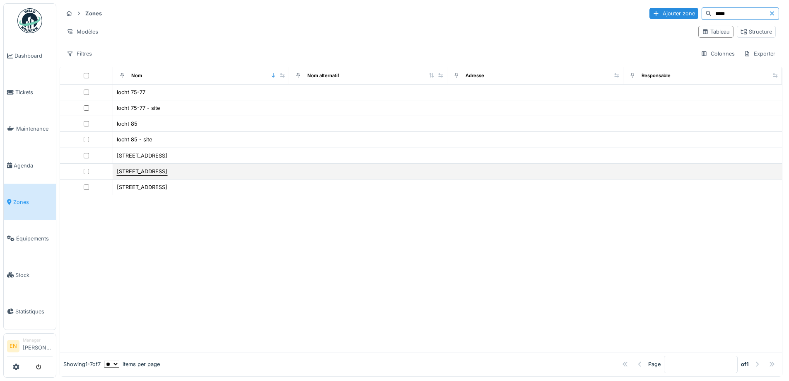
type input "*****"
click at [142, 173] on div "rue de locht 77" at bounding box center [142, 171] width 51 height 8
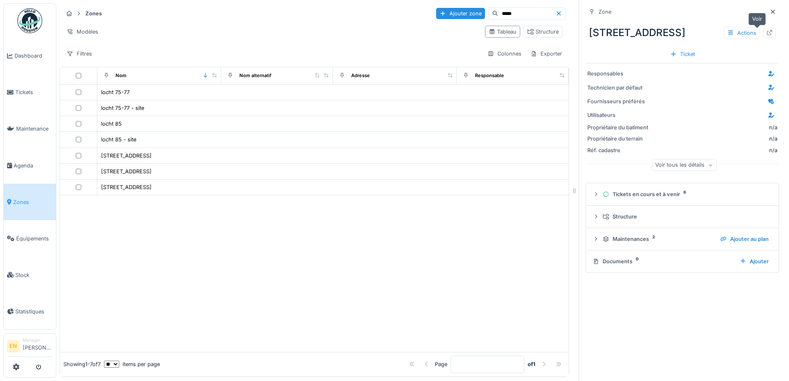
click at [766, 33] on icon at bounding box center [769, 32] width 7 height 5
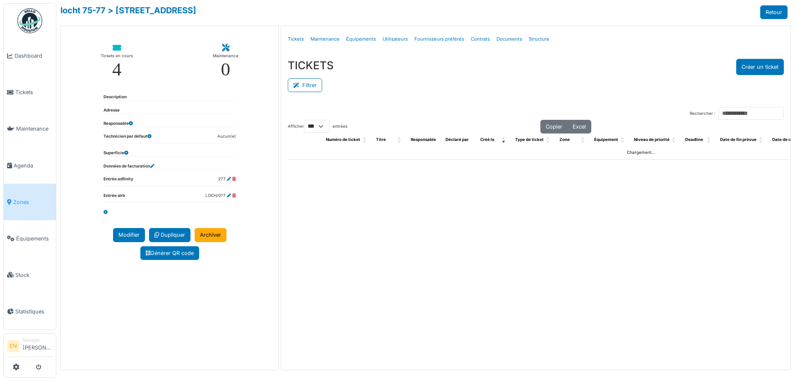
select select "***"
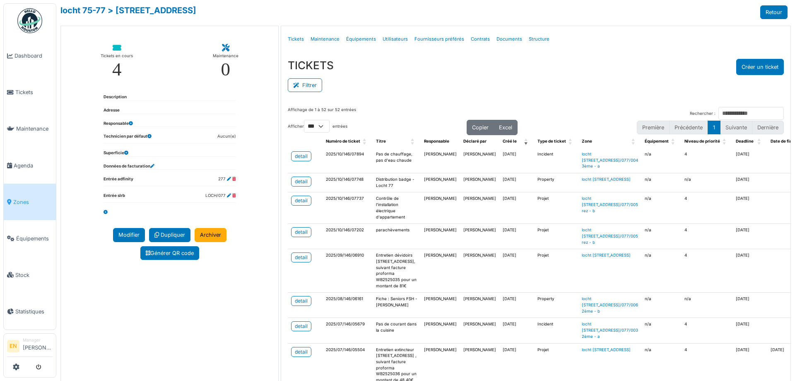
click at [448, 79] on div "Filtrer" at bounding box center [536, 84] width 496 height 19
click at [477, 84] on div "Filtrer" at bounding box center [536, 84] width 496 height 19
click at [474, 73] on div "TICKETS Créer un ticket" at bounding box center [536, 67] width 496 height 16
click at [404, 105] on div "Affichage de 1 à 52 sur 52 entrées Rechercher : Afficher ** ** *** *** entrées …" at bounding box center [535, 284] width 509 height 369
click at [528, 41] on link "Structure" at bounding box center [538, 38] width 27 height 19
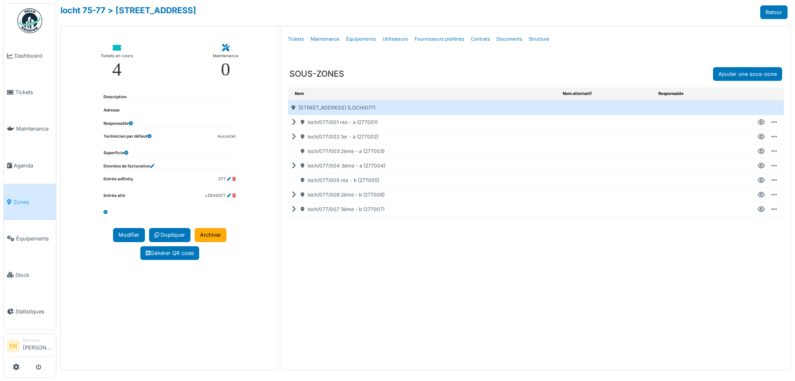
click at [760, 166] on icon at bounding box center [761, 166] width 7 height 0
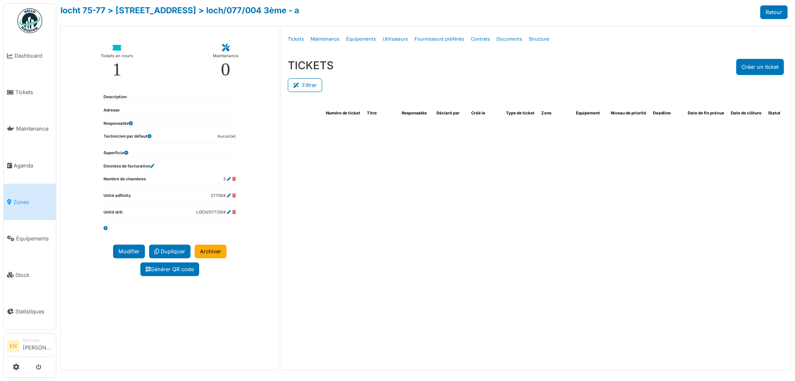
select select "***"
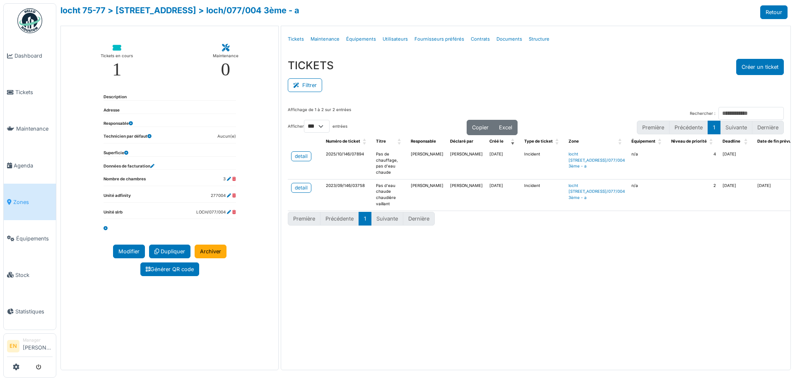
click at [424, 90] on div "Filtrer" at bounding box center [536, 84] width 496 height 19
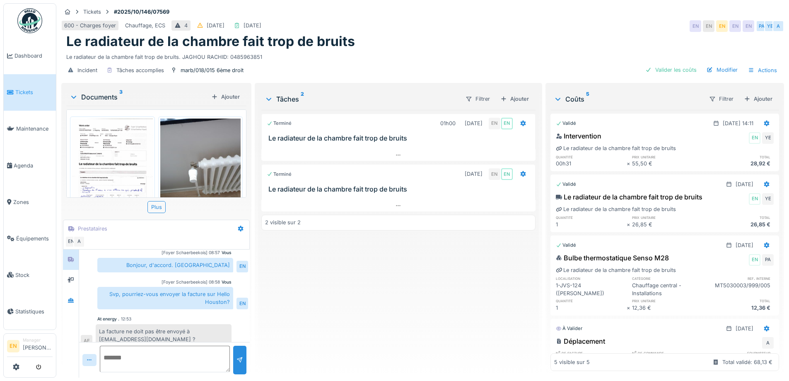
scroll to position [140, 0]
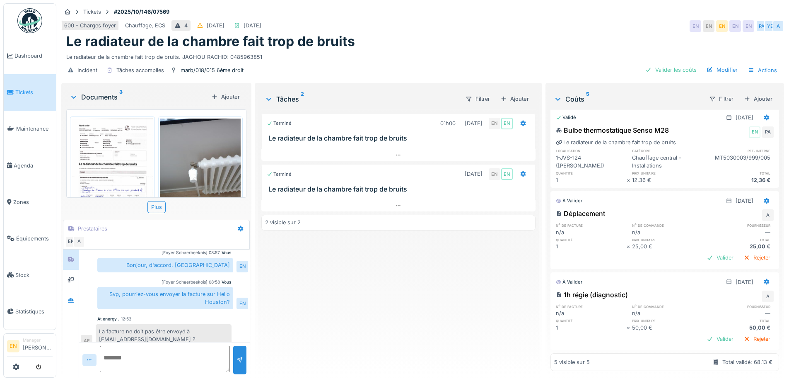
click at [425, 52] on div "Le radiateur de la chambre fait trop de bruits. JAGHOU RACHID: 0485963851" at bounding box center [422, 55] width 713 height 11
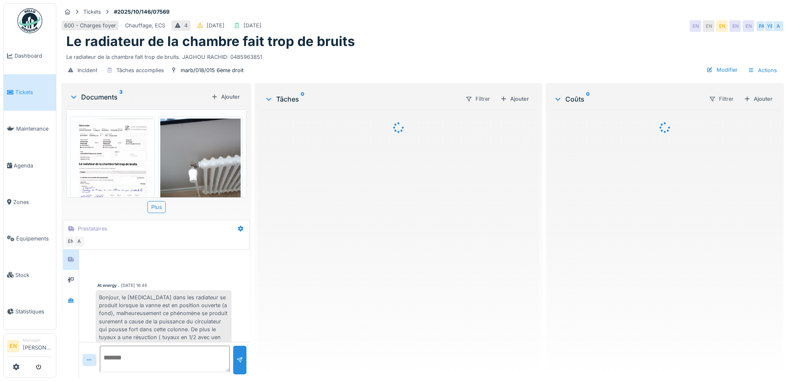
scroll to position [141, 0]
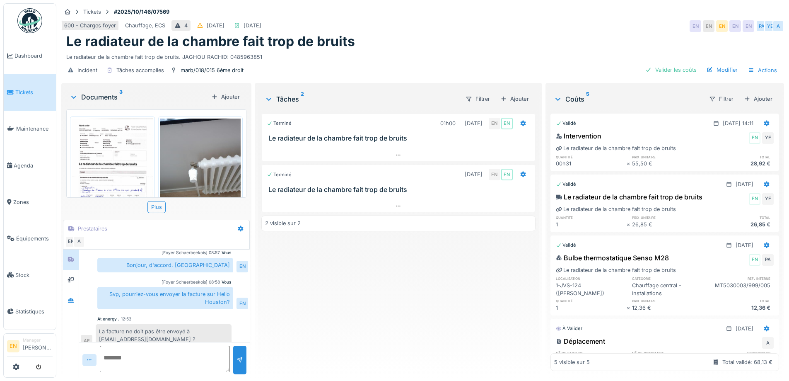
click at [318, 316] on div "Terminé 01h00 [DATE] EN EN Le radiateur de la chambre fait trop de bruits Termi…" at bounding box center [398, 240] width 274 height 261
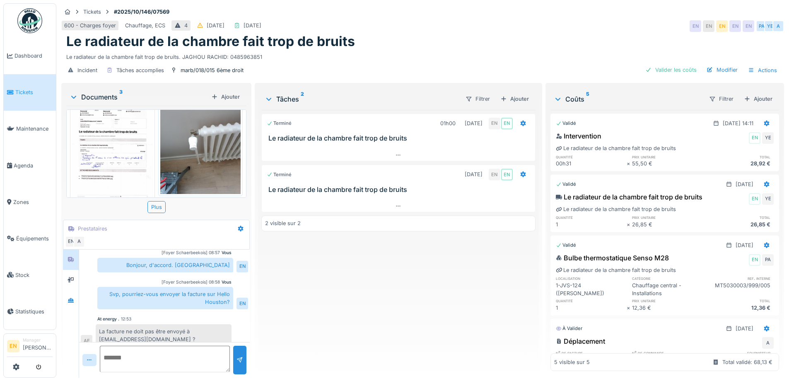
scroll to position [0, 0]
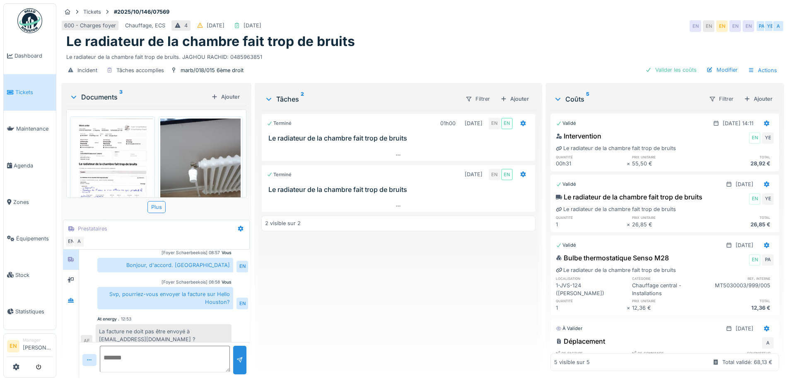
drag, startPoint x: 410, startPoint y: 34, endPoint x: 479, endPoint y: 10, distance: 72.7
click at [412, 34] on div "Le radiateur de la chambre fait trop de bruits" at bounding box center [422, 42] width 713 height 16
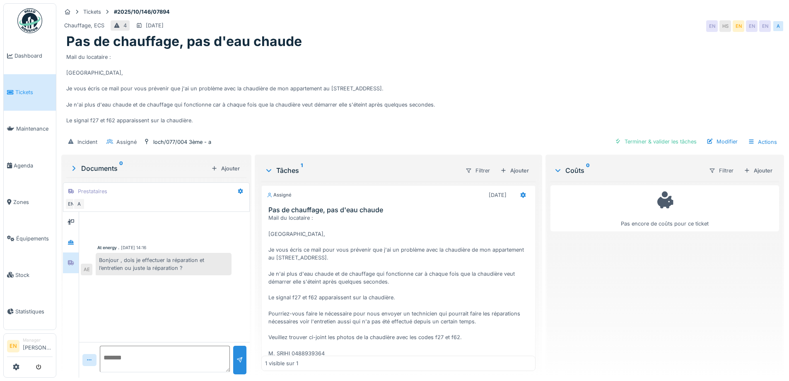
scroll to position [58, 0]
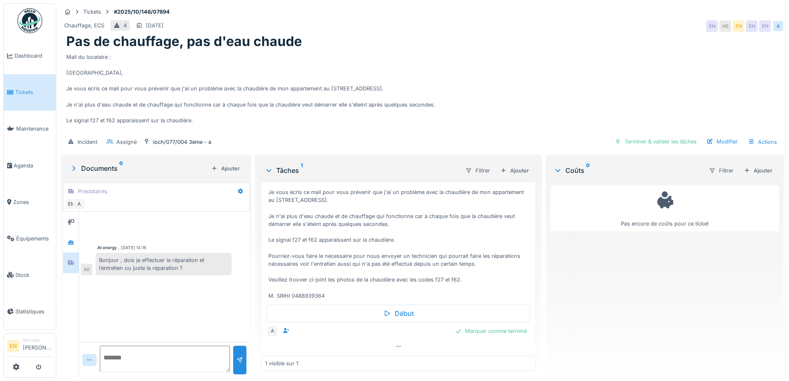
click at [426, 90] on div "Mail du locataire : Bonjour, Je vous écris ce mail pour vous prévenir que j'ai …" at bounding box center [422, 91] width 713 height 83
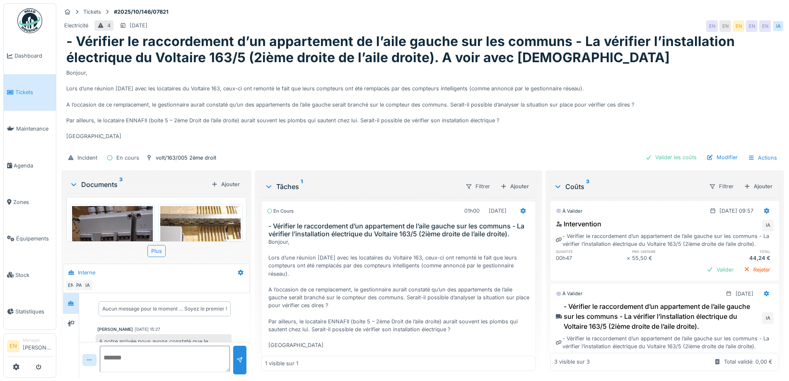
scroll to position [25, 0]
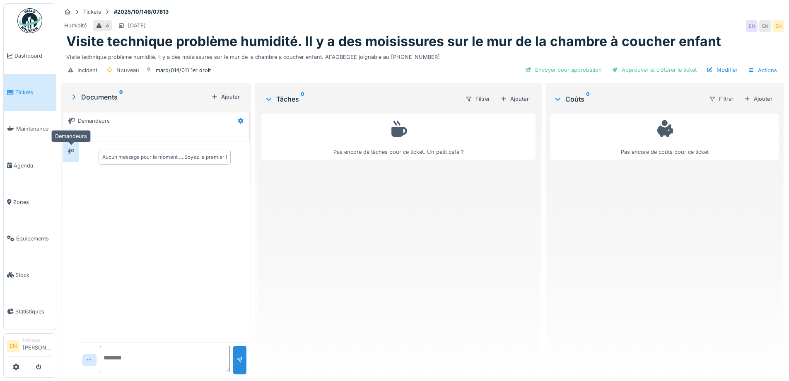
click at [73, 153] on icon at bounding box center [70, 151] width 7 height 5
click at [425, 264] on div "Pas encore de tâches pour ce ticket. Un petit café ?" at bounding box center [398, 240] width 274 height 261
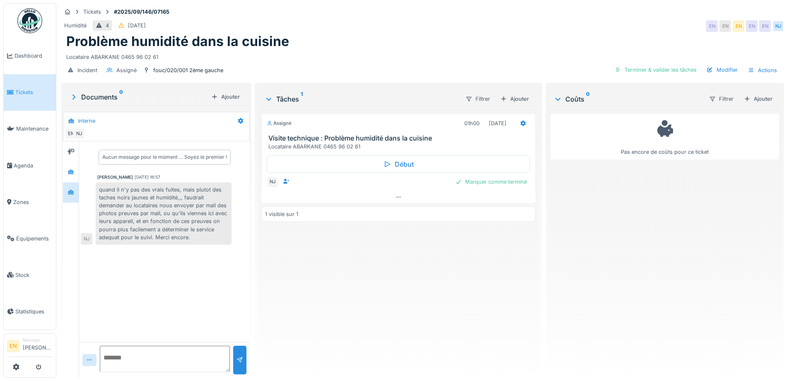
scroll to position [6, 0]
click at [338, 282] on div "Assigné 01h00 [DATE] Visite technique : Problème humidité dans la cuisine Locat…" at bounding box center [398, 240] width 274 height 261
click at [343, 53] on div "Locataire ABARKANE 0465 96 02 61" at bounding box center [422, 55] width 713 height 11
click at [431, 50] on div "Locataire ABARKANE 0465 96 02 61" at bounding box center [422, 55] width 713 height 11
click at [353, 265] on div "Assigné 01h00 23/09/2025 Visite technique : Problème humidité dans la cuisine L…" at bounding box center [398, 240] width 274 height 261
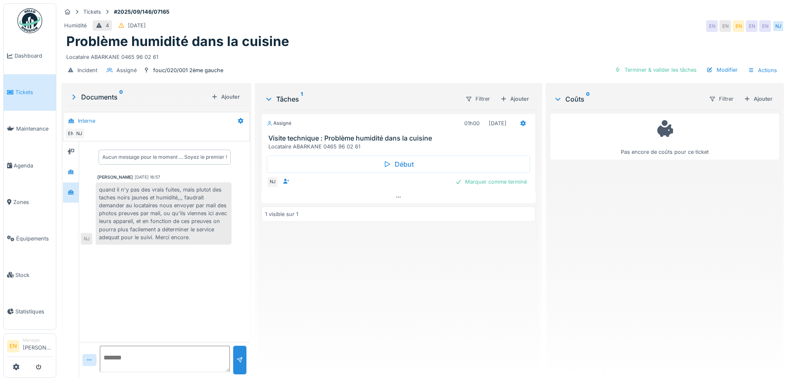
click at [290, 50] on div "Locataire ABARKANE 0465 96 02 61" at bounding box center [422, 55] width 713 height 11
click at [214, 277] on div "Aucun message pour le moment … Soyez le premier ! Nicolae Jitcu 02/10/2025 16:5…" at bounding box center [164, 241] width 171 height 200
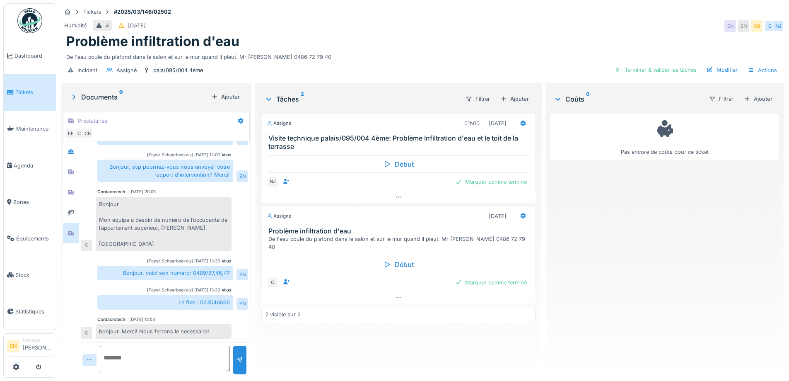
scroll to position [6, 0]
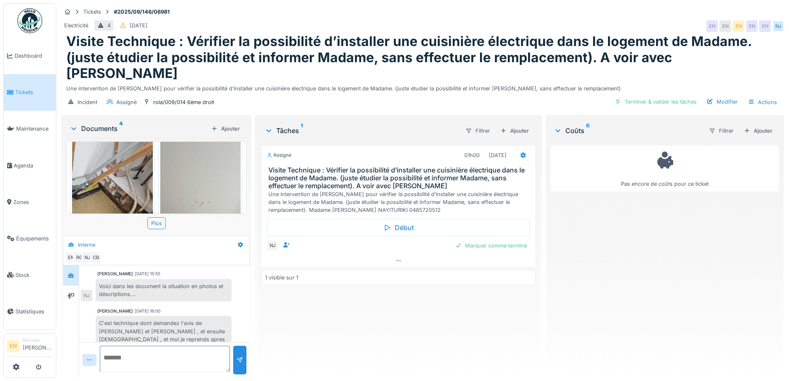
scroll to position [207, 0]
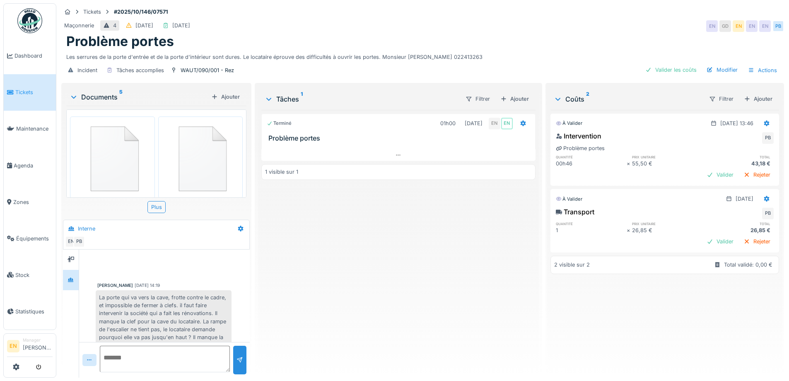
click at [293, 246] on div "Terminé 01h00 01/10/2025 EN EN Problème portes 1 visible sur 1" at bounding box center [398, 240] width 274 height 261
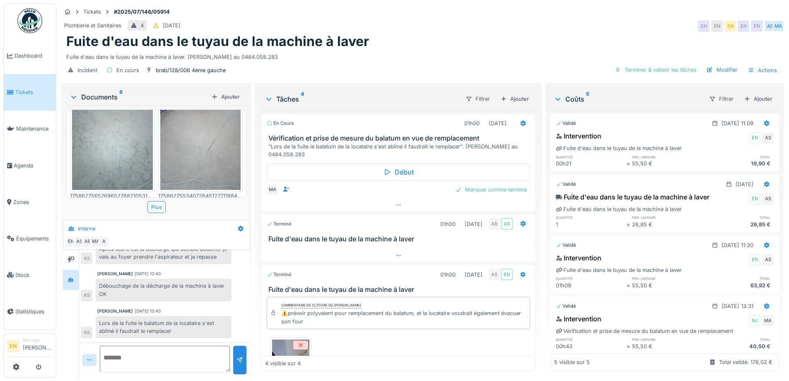
scroll to position [6, 0]
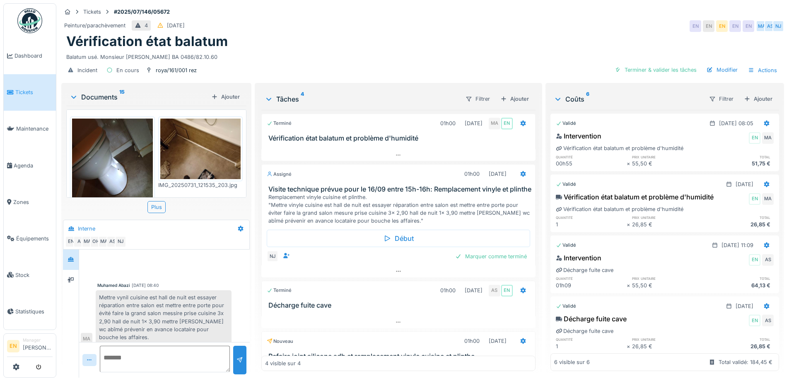
scroll to position [311, 0]
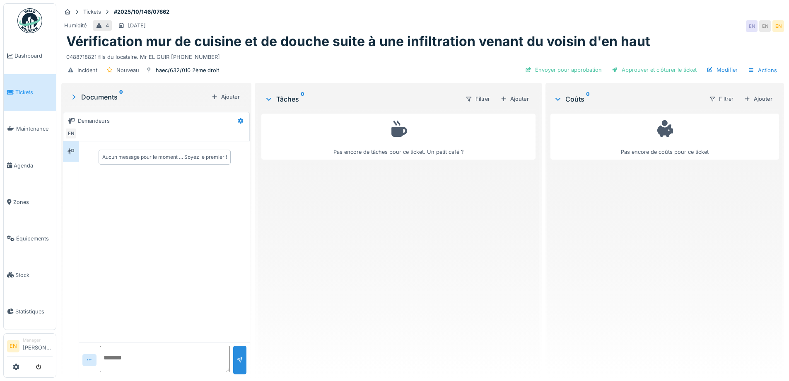
click at [390, 219] on div "Pas encore de tâches pour ce ticket. Un petit café ?" at bounding box center [398, 240] width 274 height 261
click at [389, 235] on div "Pas encore de tâches pour ce ticket. Un petit café ?" at bounding box center [398, 240] width 274 height 261
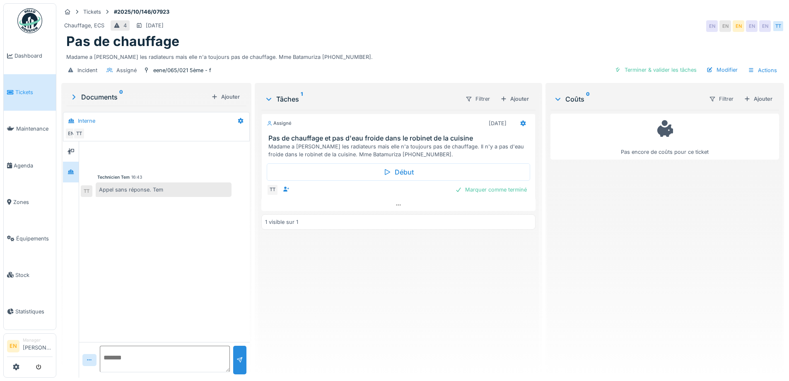
click at [200, 293] on div "Technicien Tem 16:43 Appel sans réponse. Tem TT" at bounding box center [164, 241] width 171 height 200
click at [237, 288] on div "Technicien Tem 16:43 Appel sans réponse. Tem TT" at bounding box center [164, 241] width 171 height 200
click at [320, 288] on div "Assigné [DATE] Pas de chauffage et pas d'eau froide dans le robinet de la cuisi…" at bounding box center [398, 240] width 274 height 261
click at [327, 292] on div "Assigné [DATE] Pas de chauffage et pas d'eau froide dans le robinet de la cuisi…" at bounding box center [398, 240] width 274 height 261
drag, startPoint x: 331, startPoint y: 301, endPoint x: 354, endPoint y: 79, distance: 222.7
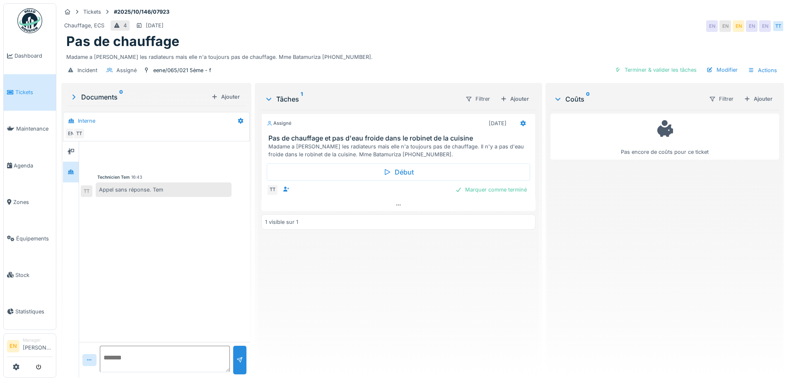
click at [330, 297] on div "Assigné [DATE] Pas de chauffage et pas d'eau froide dans le robinet de la cuisi…" at bounding box center [398, 240] width 274 height 261
click at [366, 45] on div "Pas de chauffage" at bounding box center [422, 42] width 713 height 16
click at [420, 36] on div "Pas de chauffage" at bounding box center [422, 42] width 713 height 16
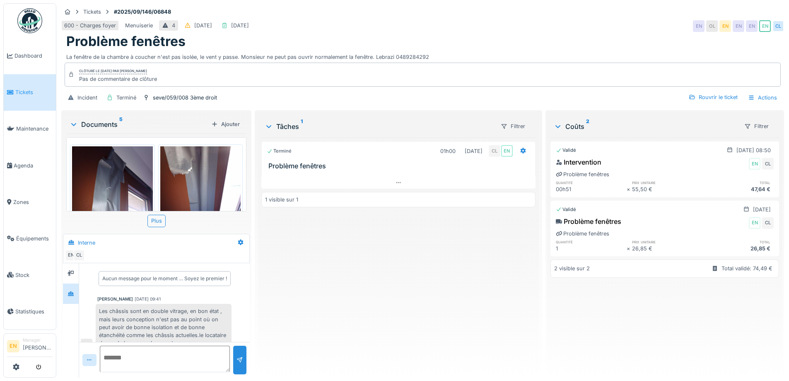
scroll to position [110, 0]
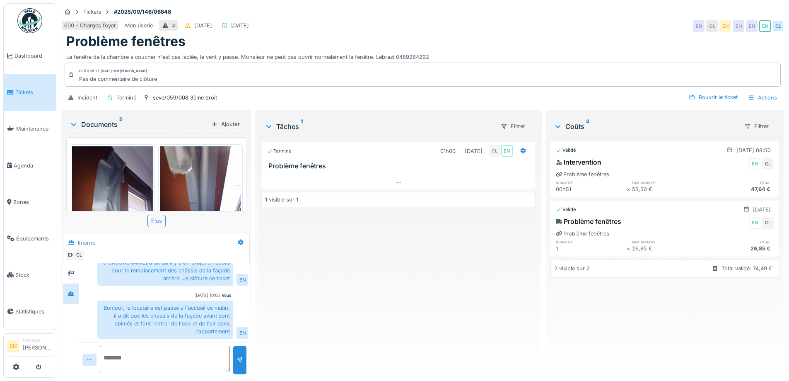
click at [308, 296] on div "Terminé 01h00 05/09/2025 CL EN Problème fenêtres 1 visible sur 1" at bounding box center [398, 253] width 274 height 233
drag, startPoint x: 523, startPoint y: 11, endPoint x: 447, endPoint y: 2, distance: 76.3
click at [518, 11] on div "Tickets #2025/09/146/06848 600 - Charges foyer Menuiserie 4 07/09/2025 05/09/20…" at bounding box center [423, 55] width 726 height 105
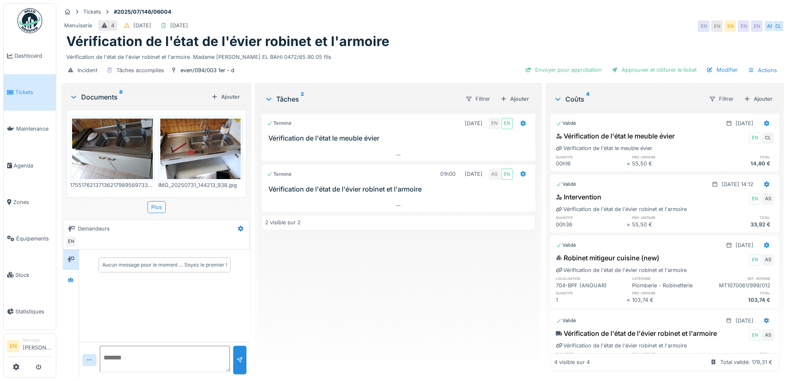
click at [473, 36] on div "Vérification de l'état de l'évier robinet et l'armoire" at bounding box center [422, 42] width 713 height 16
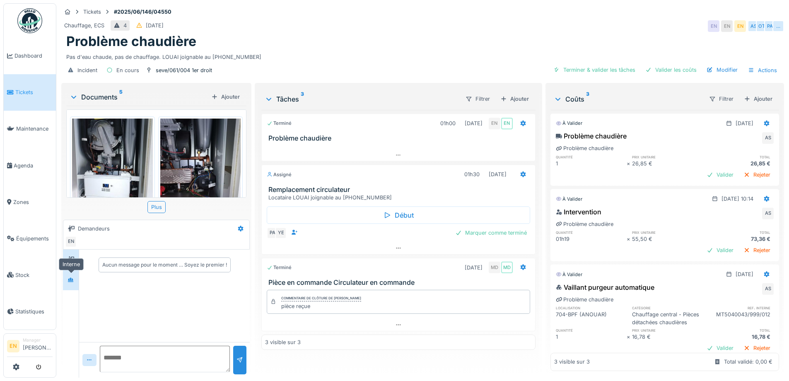
click at [75, 281] on div at bounding box center [71, 280] width 12 height 10
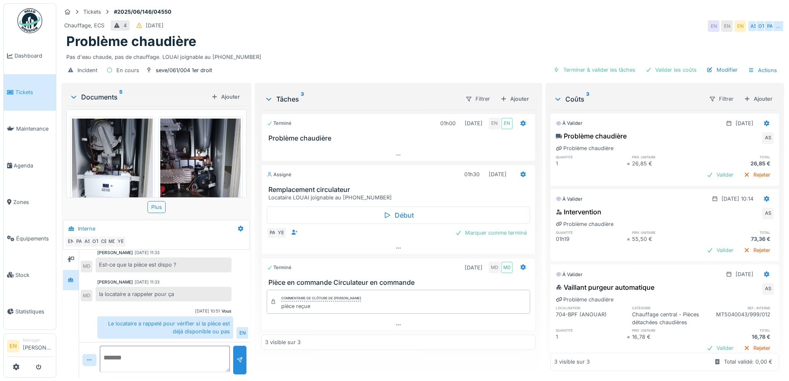
click at [462, 24] on div "Chauffage, ECS 4 08/06/2025 EN EN EN AS OT PA …" at bounding box center [422, 26] width 723 height 15
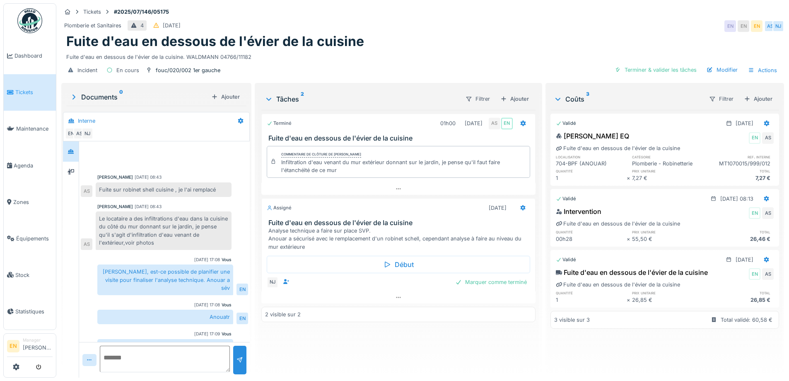
scroll to position [39, 0]
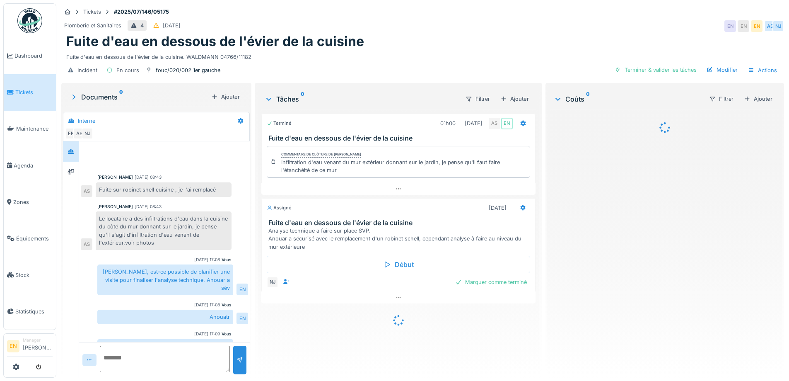
scroll to position [39, 0]
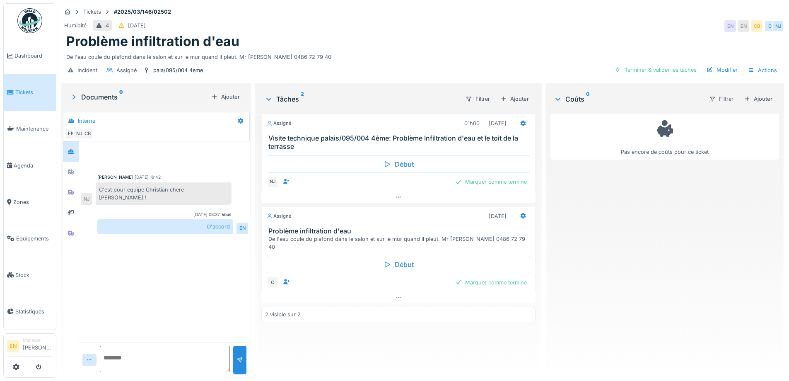
click at [371, 56] on div "De l'eau coule du plafond dans le salon et sur le mur quand il pleut. Mr [PERSO…" at bounding box center [422, 55] width 713 height 11
drag, startPoint x: 577, startPoint y: 25, endPoint x: 639, endPoint y: 4, distance: 66.0
click at [577, 25] on div "Humidité 4 18/03/2025 EN EN CB C NJ" at bounding box center [422, 26] width 723 height 15
drag, startPoint x: 424, startPoint y: 10, endPoint x: 434, endPoint y: 15, distance: 11.1
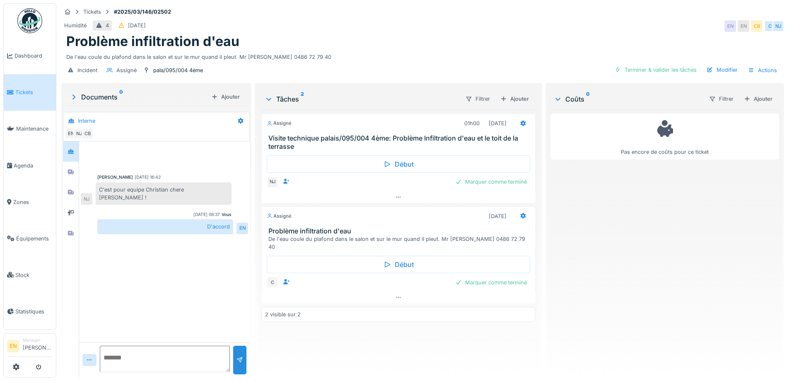
click at [426, 12] on div "Tickets #2025/03/146/02502 Humidité 4 18/03/2025 EN EN CB C NJ Problème infiltr…" at bounding box center [423, 42] width 726 height 78
click at [344, 58] on div "De l'eau coule du plafond dans le salon et sur le mur quand il pleut. Mr Mebark…" at bounding box center [422, 55] width 713 height 11
click at [70, 232] on icon at bounding box center [70, 232] width 7 height 5
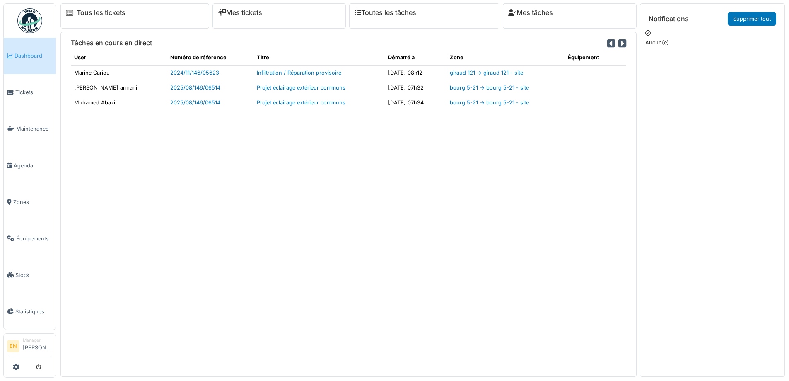
click at [24, 22] on img at bounding box center [29, 20] width 25 height 25
